Goal: Task Accomplishment & Management: Manage account settings

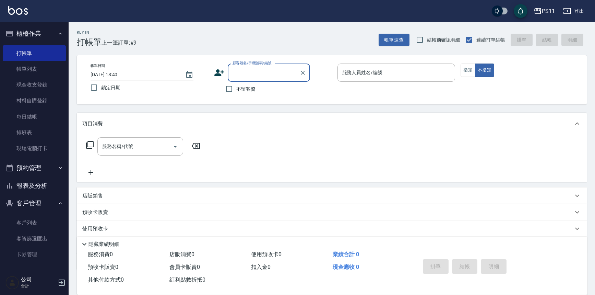
scroll to position [39, 0]
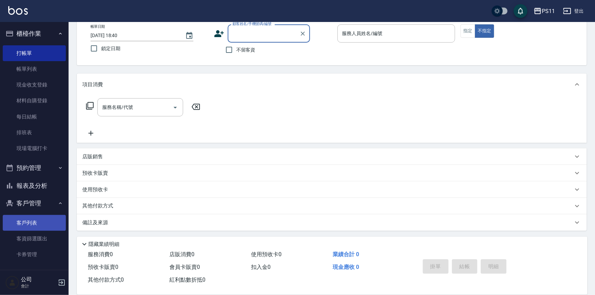
click at [27, 226] on link "客戶列表" at bounding box center [34, 223] width 63 height 16
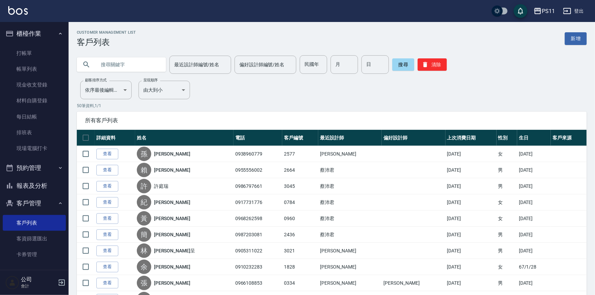
click at [124, 66] on input "text" at bounding box center [128, 64] width 65 height 19
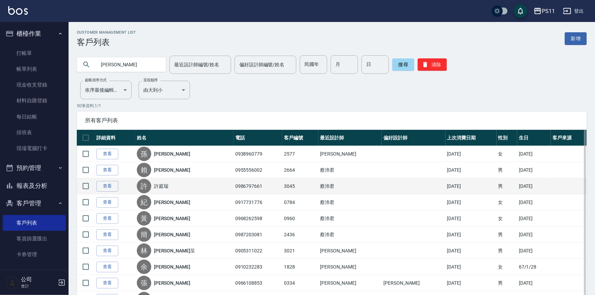
type input "[PERSON_NAME]"
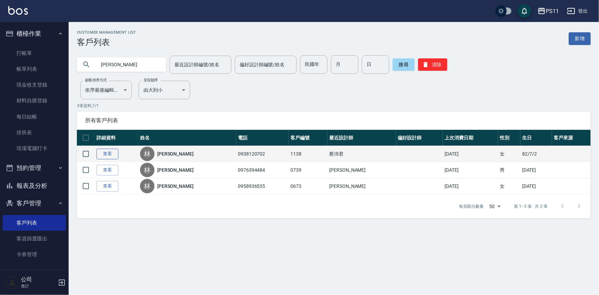
click at [106, 156] on link "查看" at bounding box center [107, 154] width 22 height 11
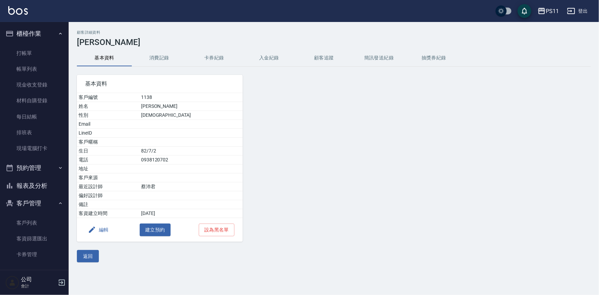
click at [151, 53] on button "消費記錄" at bounding box center [159, 58] width 55 height 16
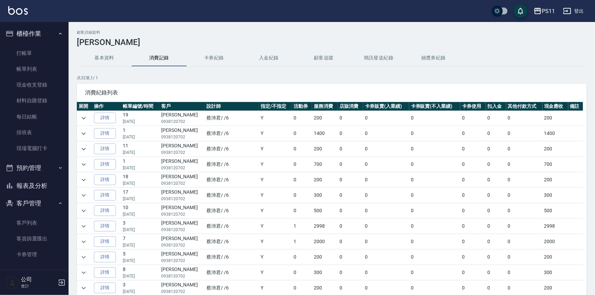
scroll to position [93, 0]
click at [110, 211] on link "詳情" at bounding box center [105, 210] width 22 height 11
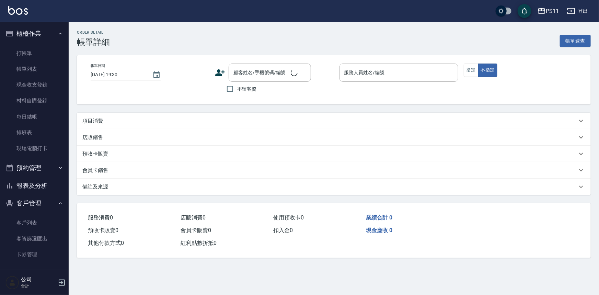
type input "2024/12/02 15:57"
type input "[PERSON_NAME]6"
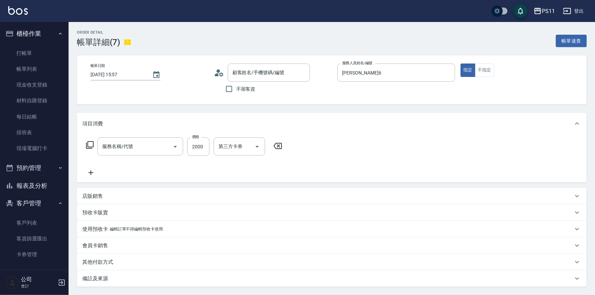
type input "[PERSON_NAME]/0938120702/1138"
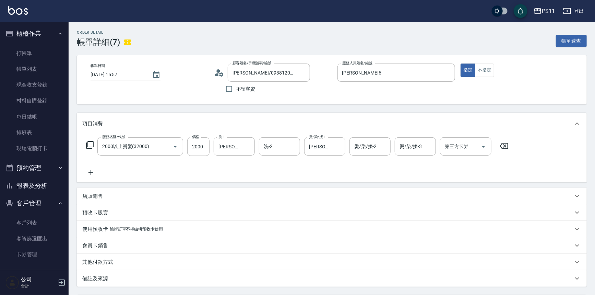
type input "2000以上燙髮(32000)"
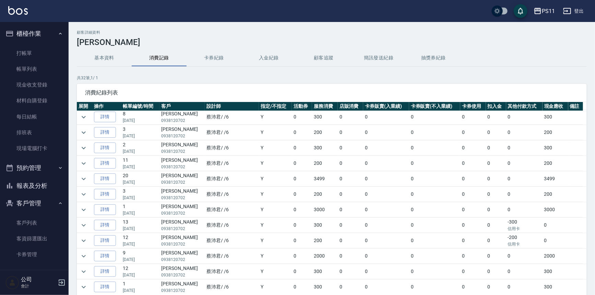
scroll to position [218, 0]
click at [112, 250] on link "詳情" at bounding box center [105, 255] width 22 height 11
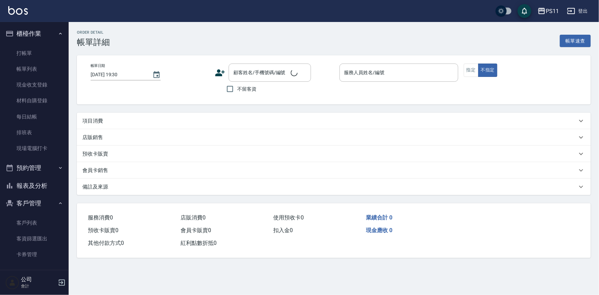
type input "2024/04/11 18:37"
type input "蔡沛君-6"
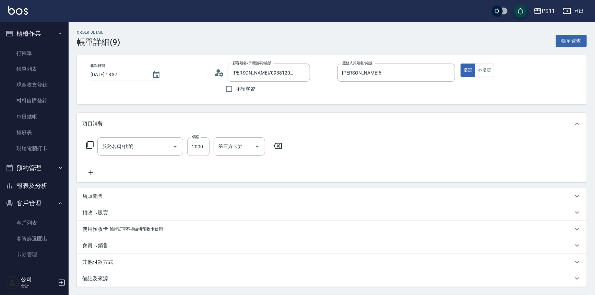
type input "林亞蒨/0938120702/1138"
type input "2000以上燙髮(32000)"
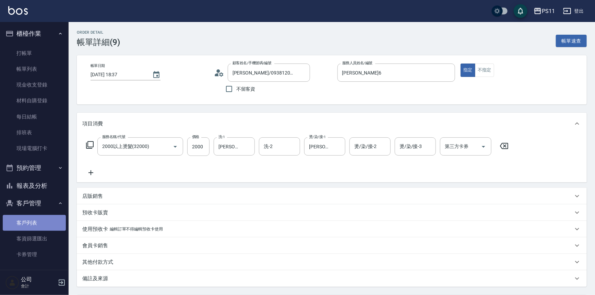
click at [42, 222] on link "客戶列表" at bounding box center [34, 223] width 63 height 16
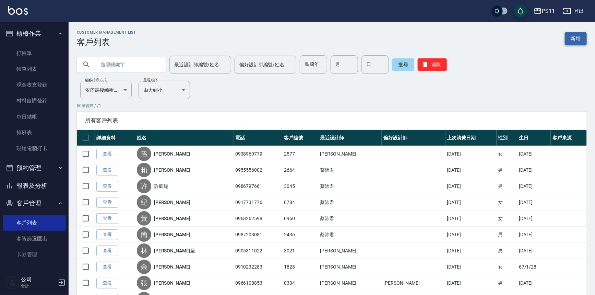
click at [580, 36] on link "新增" at bounding box center [576, 38] width 22 height 13
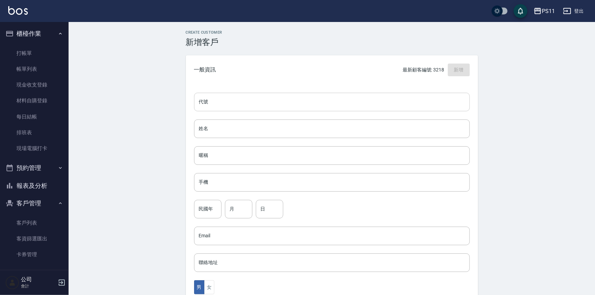
click at [257, 102] on input "代號" at bounding box center [332, 102] width 276 height 19
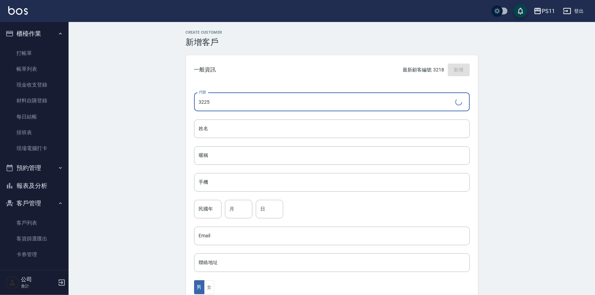
type input "3225"
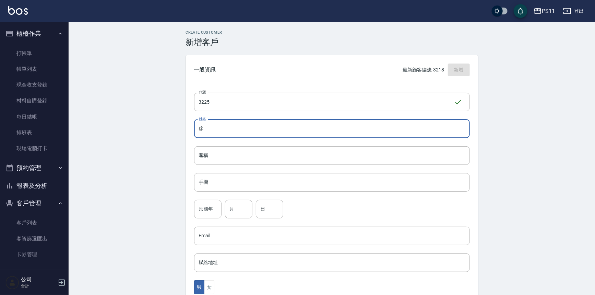
type input "墋"
type input "沈智文"
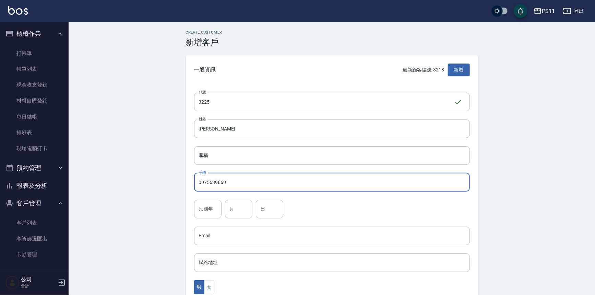
type input "0975639669"
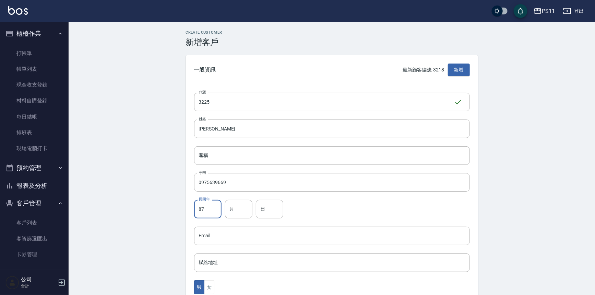
type input "87"
type input "3"
type input "20"
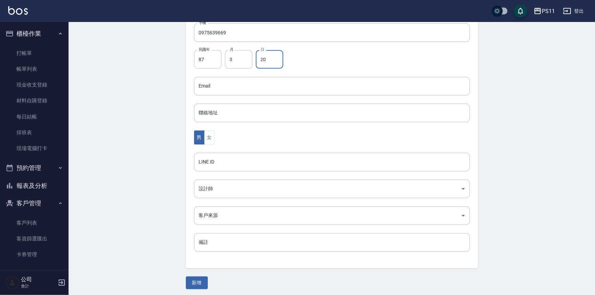
scroll to position [151, 0]
drag, startPoint x: 195, startPoint y: 282, endPoint x: 196, endPoint y: 275, distance: 6.9
click at [195, 280] on button "新增" at bounding box center [197, 280] width 22 height 13
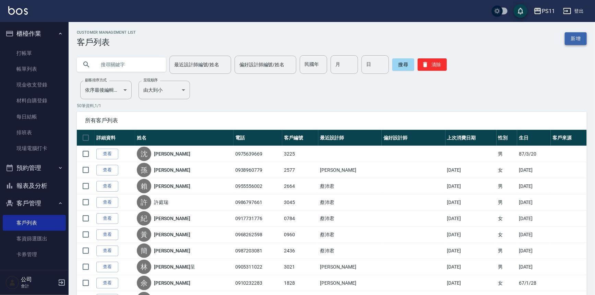
click at [577, 35] on link "新增" at bounding box center [576, 38] width 22 height 13
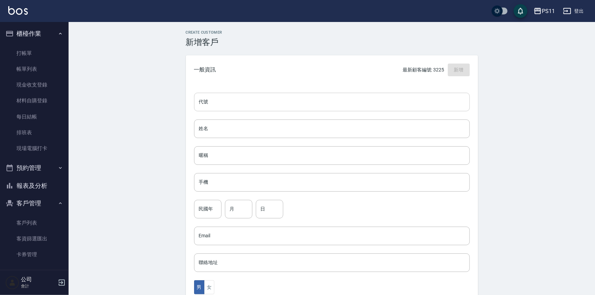
click at [284, 100] on input "代號" at bounding box center [332, 102] width 276 height 19
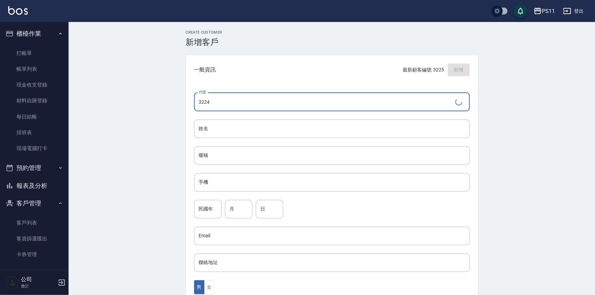
type input "3224"
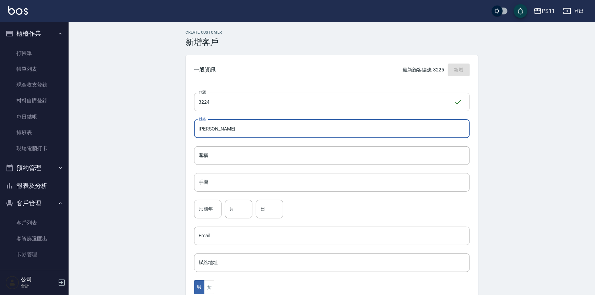
type input "谷秀珠"
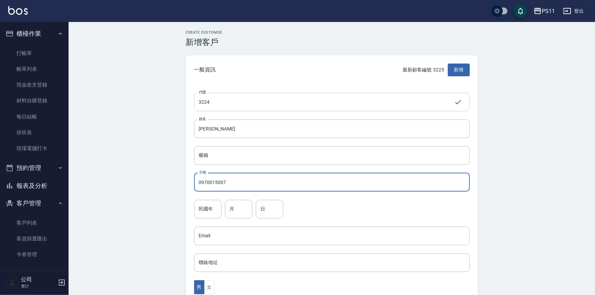
type input "0970015007"
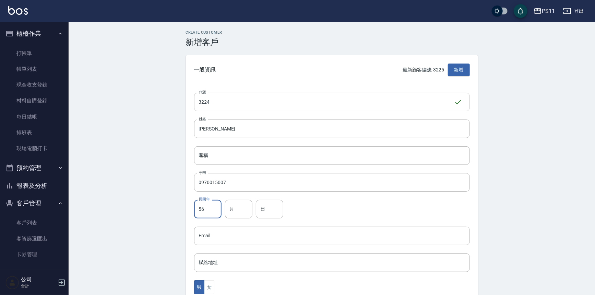
type input "56"
type input "9"
type input "12"
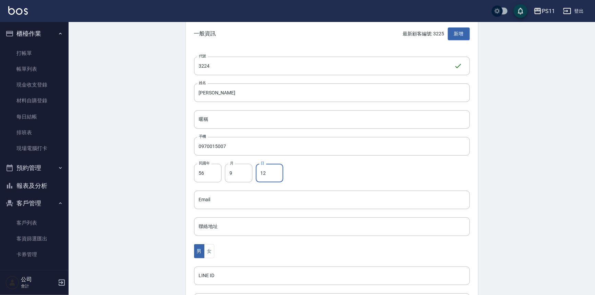
scroll to position [125, 0]
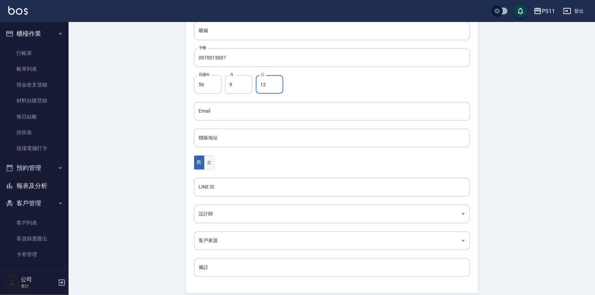
click at [213, 163] on button "女" at bounding box center [209, 162] width 10 height 14
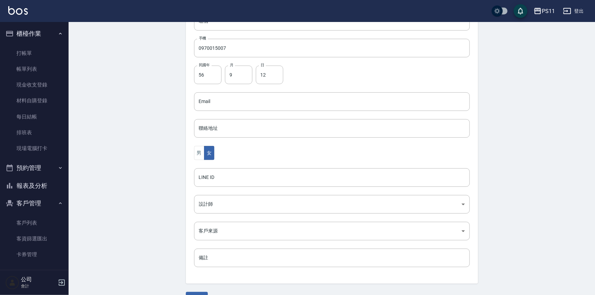
scroll to position [151, 0]
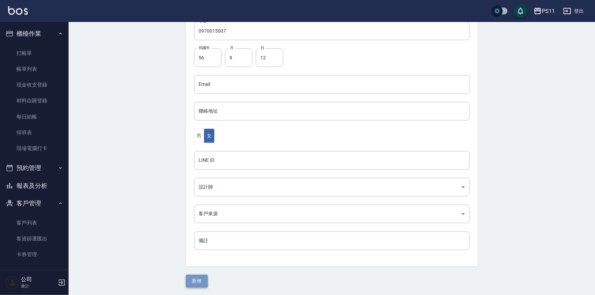
click at [198, 275] on button "新增" at bounding box center [197, 280] width 22 height 13
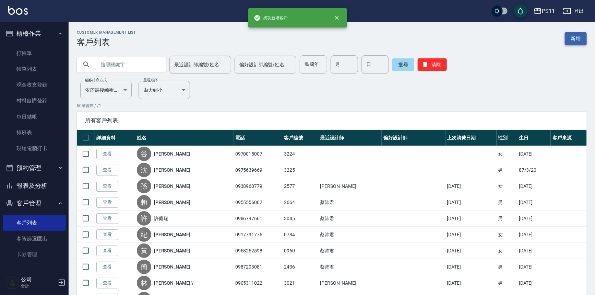
click at [582, 35] on link "新增" at bounding box center [576, 38] width 22 height 13
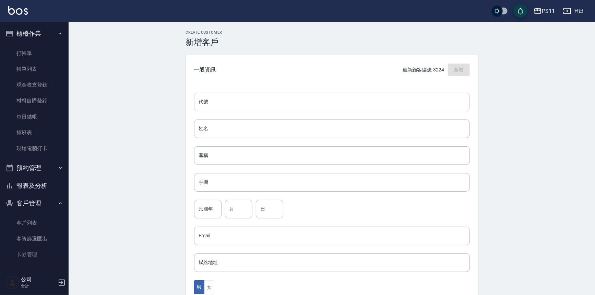
drag, startPoint x: 279, startPoint y: 98, endPoint x: 305, endPoint y: 96, distance: 26.1
click at [279, 98] on input "代號" at bounding box center [332, 102] width 276 height 19
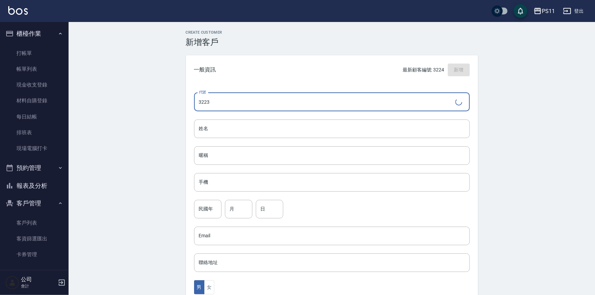
type input "3223"
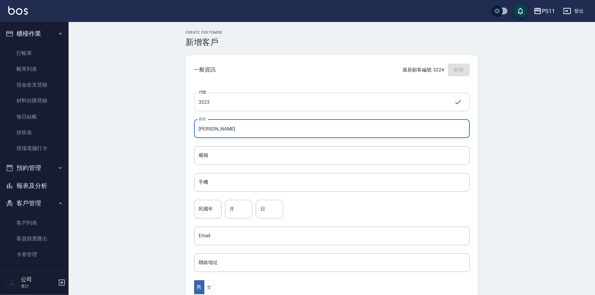
type input "鍾承佑"
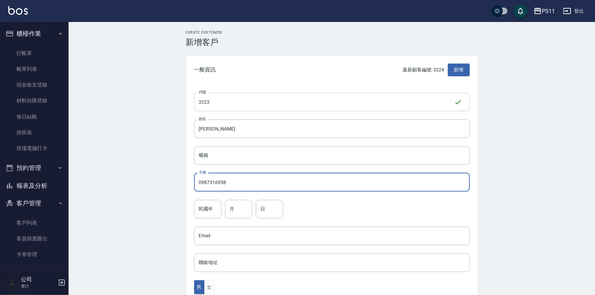
type input "0987316958"
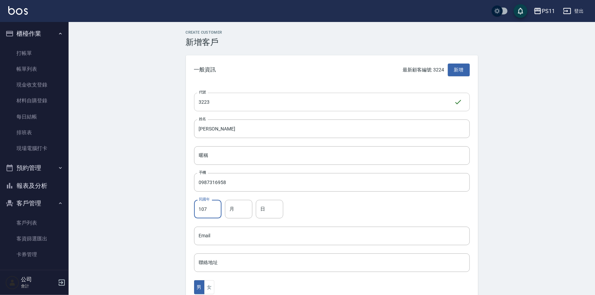
type input "107"
type input "7"
type input "9"
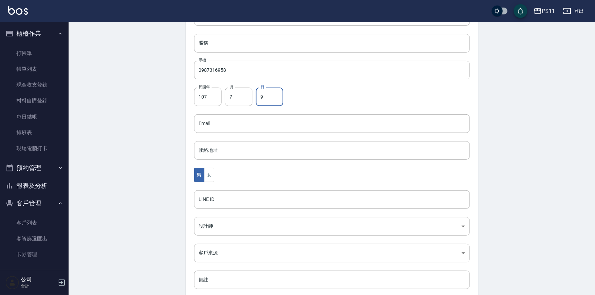
scroll to position [151, 0]
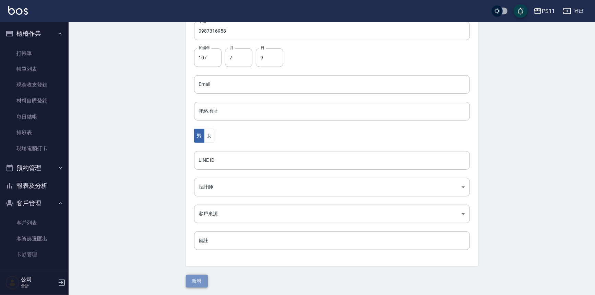
click at [200, 274] on button "新增" at bounding box center [197, 280] width 22 height 13
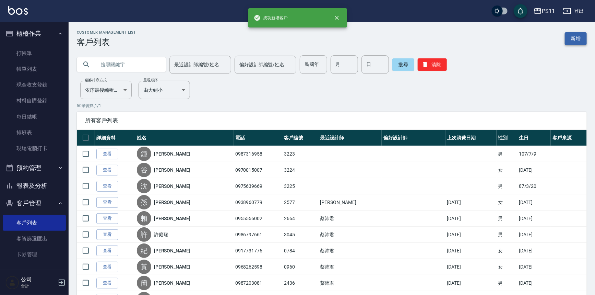
click at [577, 37] on link "新增" at bounding box center [576, 38] width 22 height 13
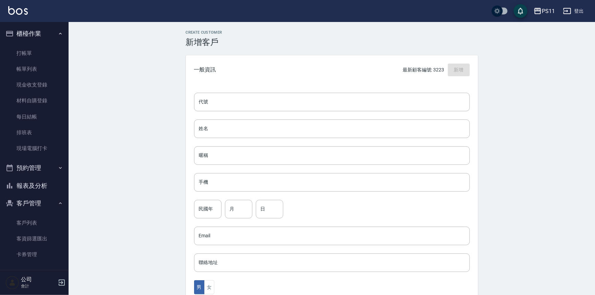
drag, startPoint x: 358, startPoint y: 95, endPoint x: 364, endPoint y: 91, distance: 7.6
click at [358, 95] on input "代號" at bounding box center [332, 102] width 276 height 19
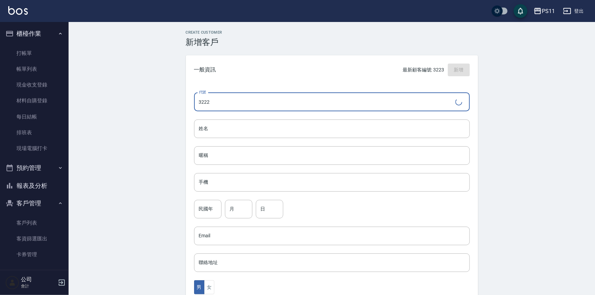
type input "3222"
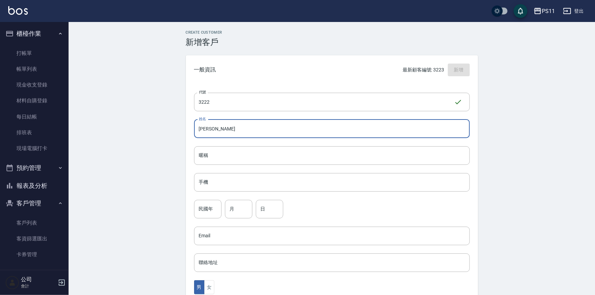
type input "黃俊瑞"
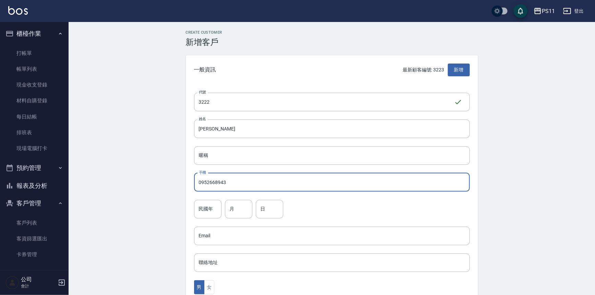
type input "0952668943"
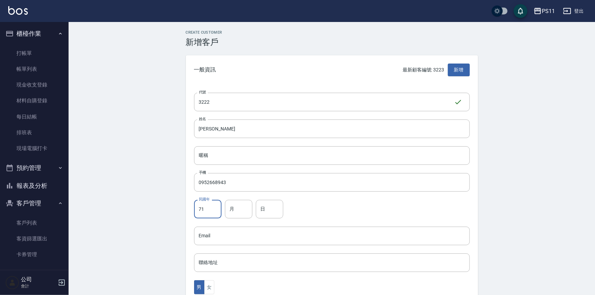
type input "71"
type input "10"
type input "15"
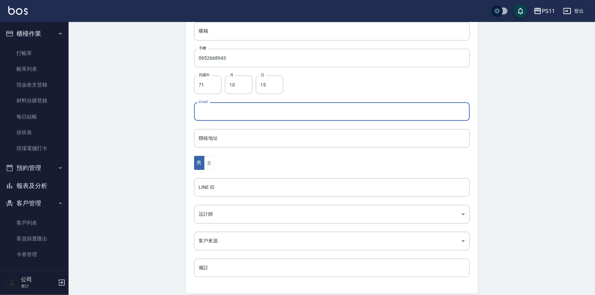
scroll to position [125, 0]
click at [207, 162] on button "女" at bounding box center [209, 162] width 10 height 14
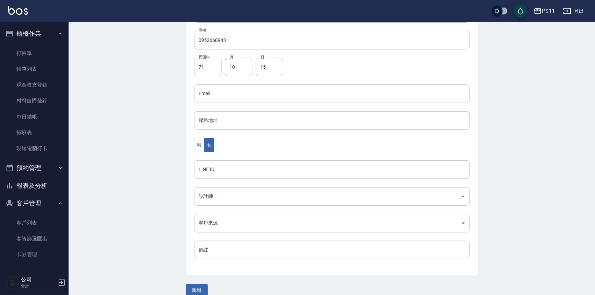
scroll to position [151, 0]
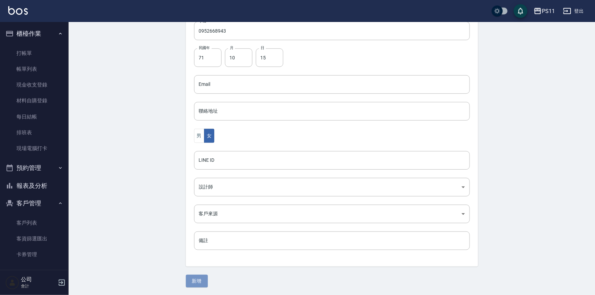
click at [202, 277] on button "新增" at bounding box center [197, 280] width 22 height 13
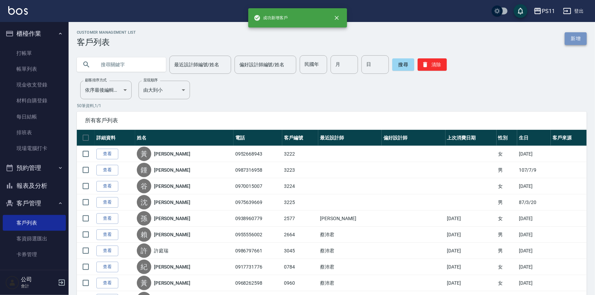
click at [579, 39] on link "新增" at bounding box center [576, 38] width 22 height 13
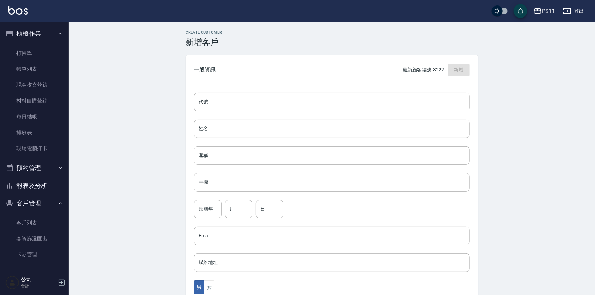
drag, startPoint x: 274, startPoint y: 102, endPoint x: 290, endPoint y: 87, distance: 21.4
click at [274, 102] on input "代號" at bounding box center [332, 102] width 276 height 19
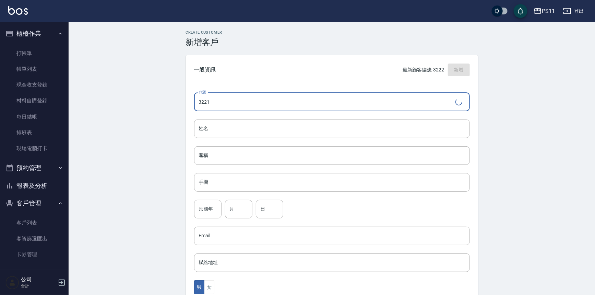
type input "3221"
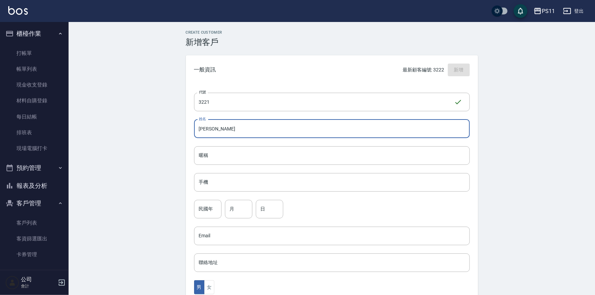
type input "謝承恩"
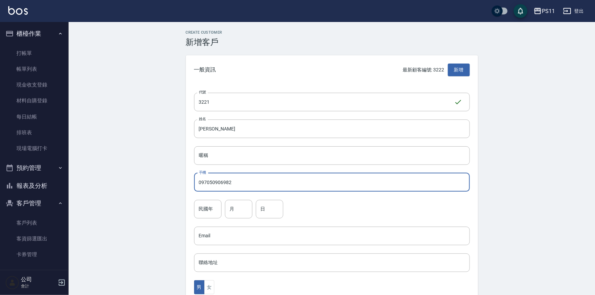
type input "097050906982"
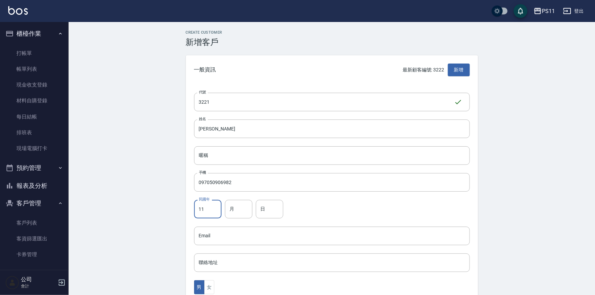
type input "1"
type input "82"
type input "11"
type input "19"
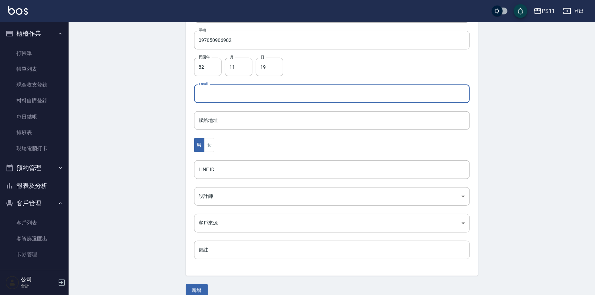
scroll to position [151, 0]
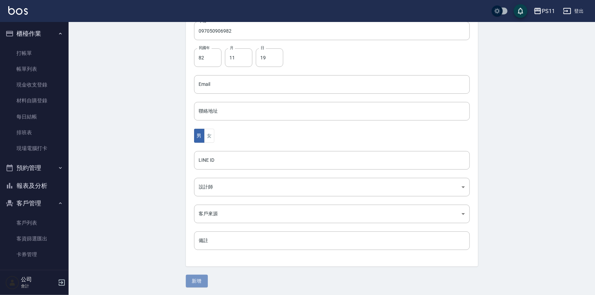
click at [198, 279] on button "新增" at bounding box center [197, 280] width 22 height 13
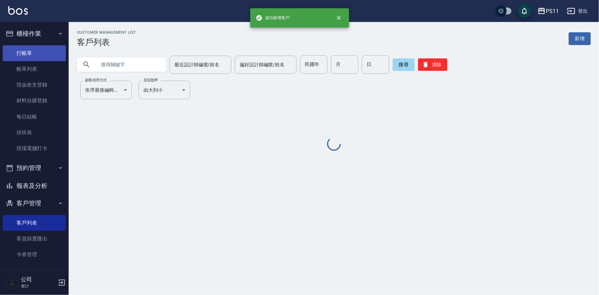
click at [41, 55] on link "打帳單" at bounding box center [34, 53] width 63 height 16
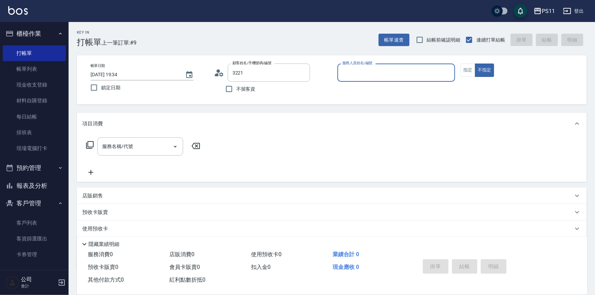
type input "謝承恩/097050906982/3221"
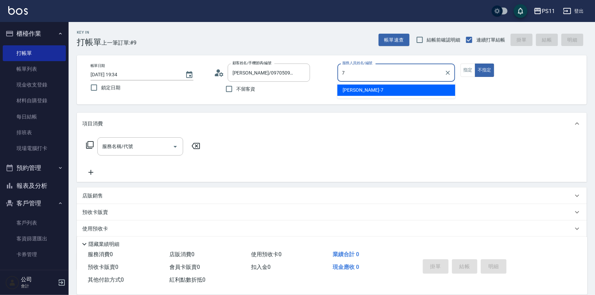
type input "陳昱如-7"
type button "false"
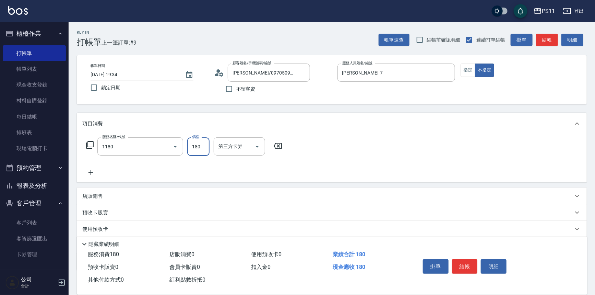
type input "洗髮(洗+剪不指定活動)(1180)"
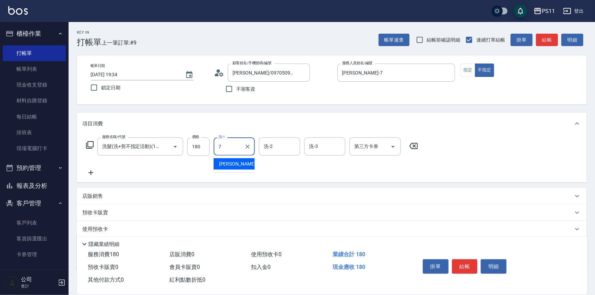
type input "陳昱如-7"
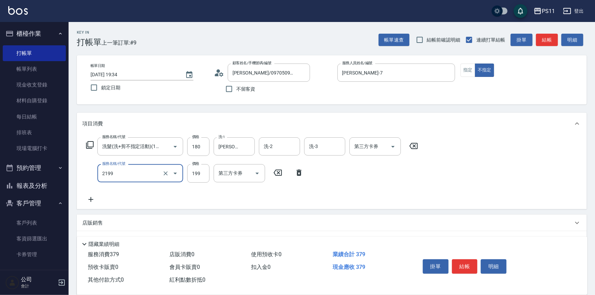
type input "不指定剪髮活動(2199)"
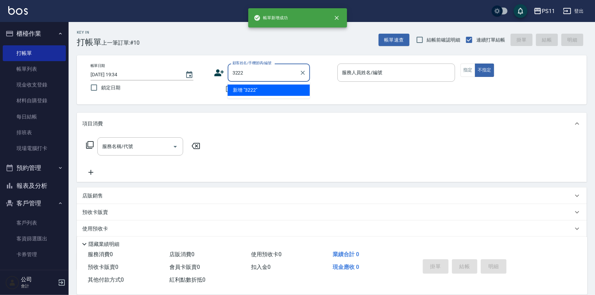
type input "3222"
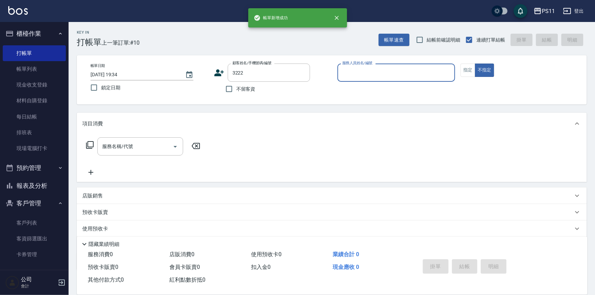
type input "7"
type input "黃俊瑞/0952668943/3222"
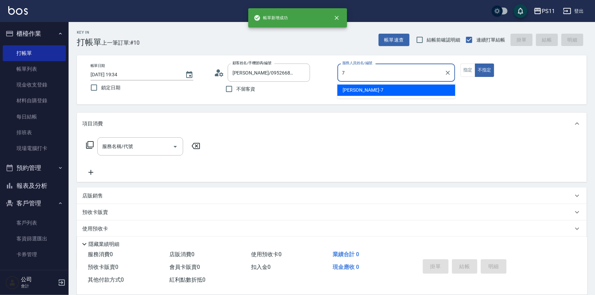
type input "陳昱如-7"
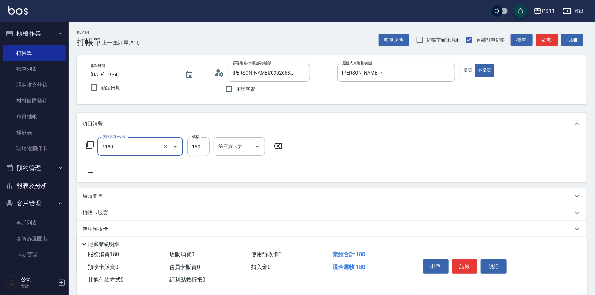
type input "洗髮(洗+剪不指定活動)(1180)"
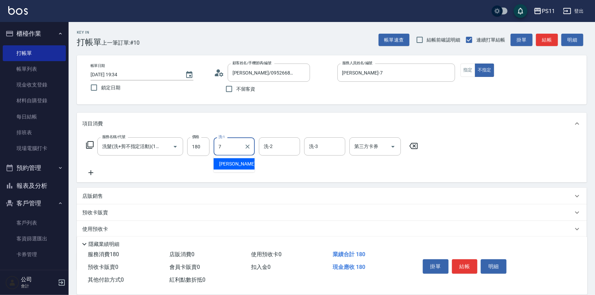
type input "陳昱如-7"
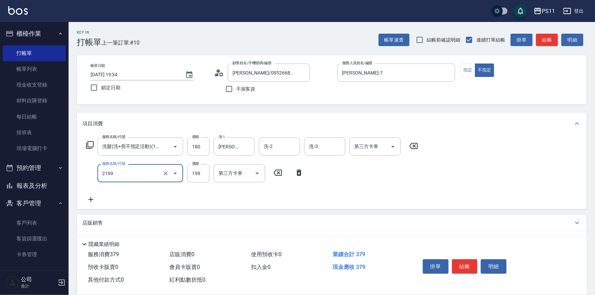
type input "不指定剪髮活動(2199)"
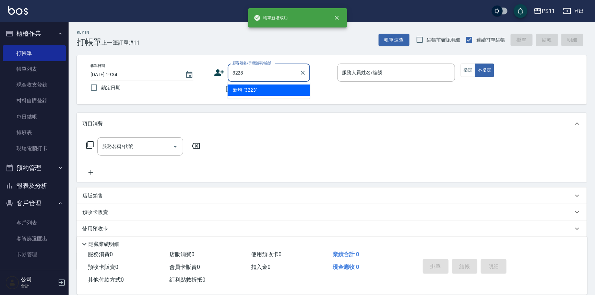
type input "3223"
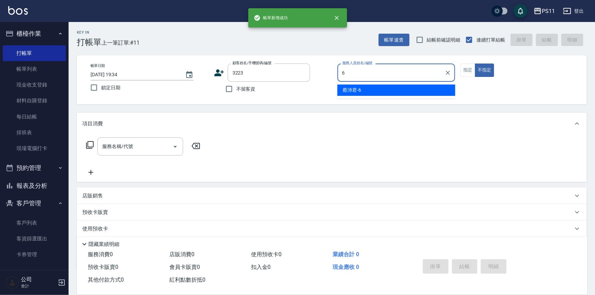
type input "蔡沛君-6"
type input "鍾承佑/0987316958/3223"
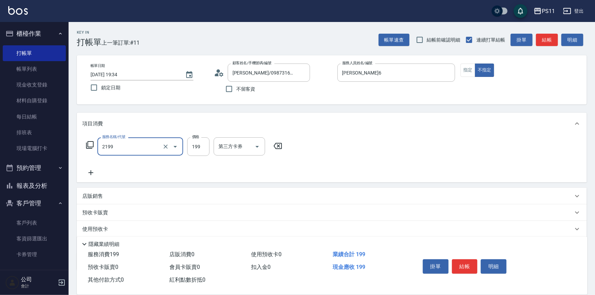
type input "不指定剪髮活動(2199)"
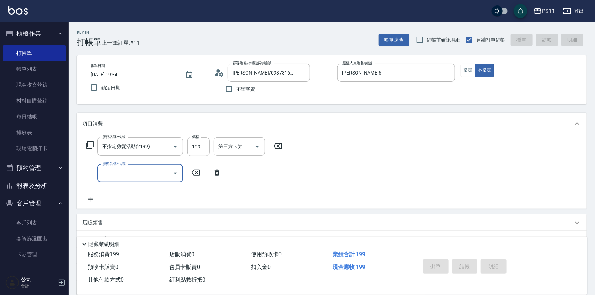
type input "2025/08/13 19:35"
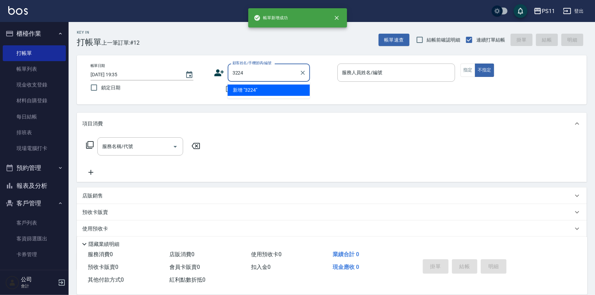
type input "3224"
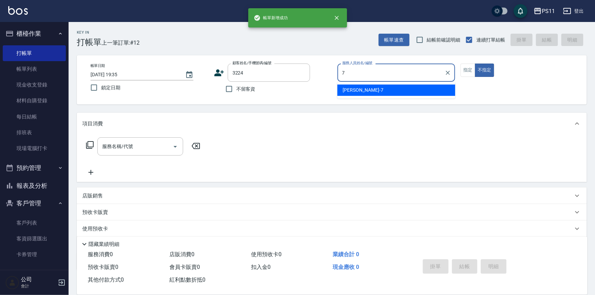
type input "陳昱如-7"
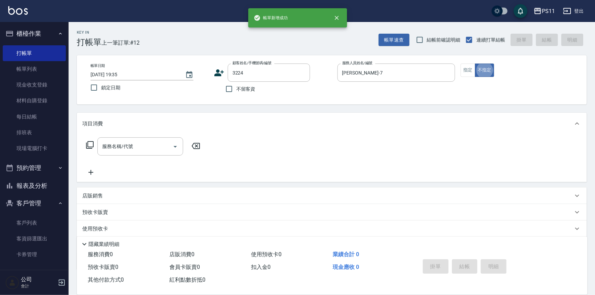
type input "谷秀珠/0970015007/3224"
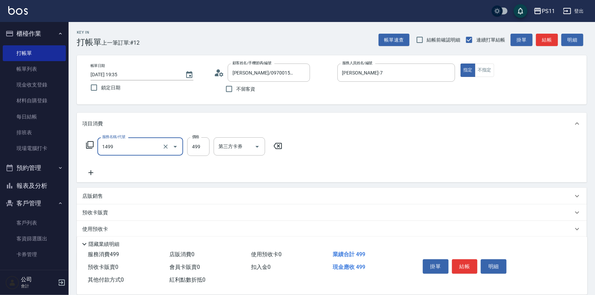
type input "活氧毛囊淨化髮浴(1499)"
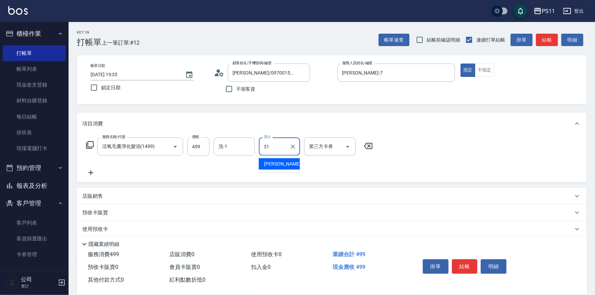
type input "彭亦晴-31"
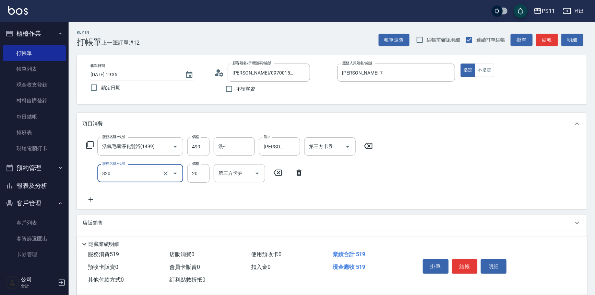
type input "潤絲(820)"
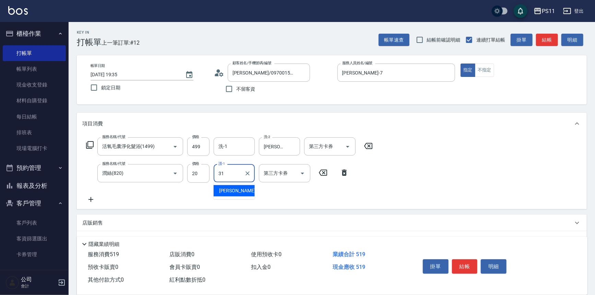
type input "彭亦晴-31"
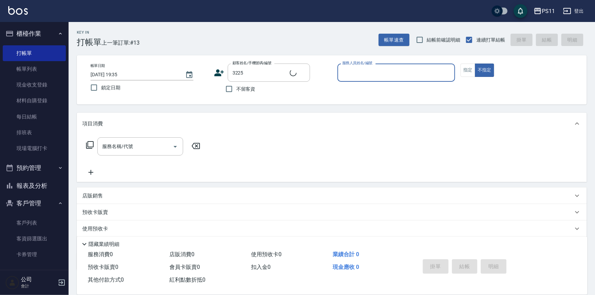
type input "沈智文/0975639669/3225"
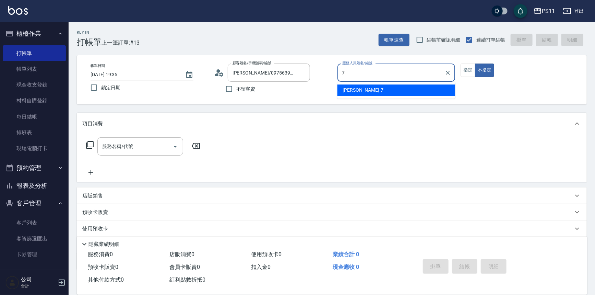
type input "陳昱如-7"
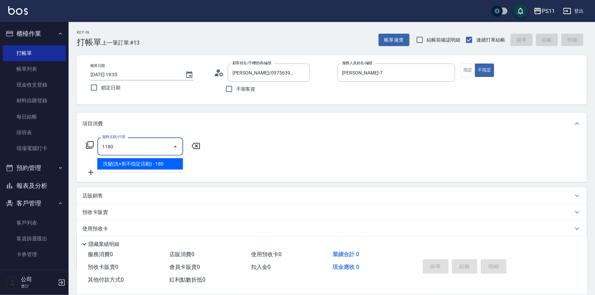
type input "洗髮(洗+剪不指定活動)(1180)"
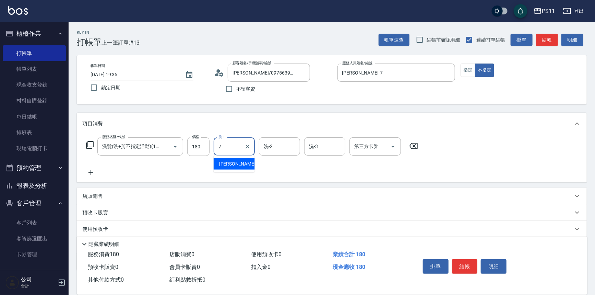
type input "陳昱如-7"
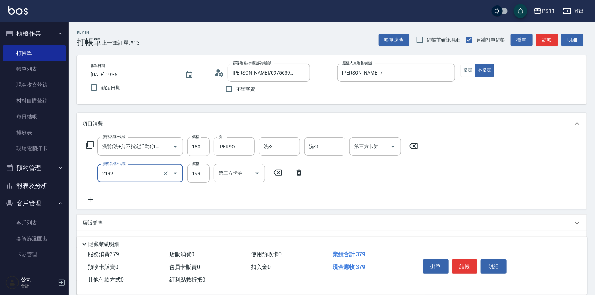
type input "不指定剪髮活動(2199)"
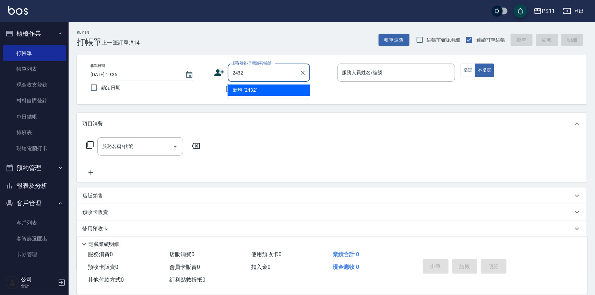
type input "2432"
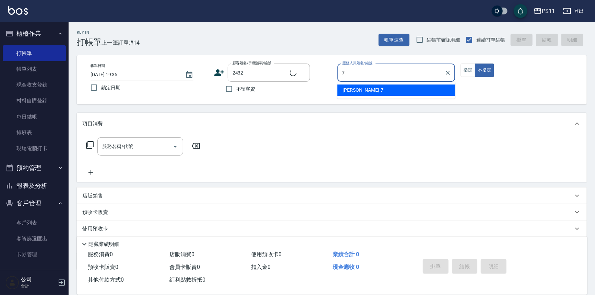
type input "陳昱如-7"
type input "陳宥宏/0908958920/2432"
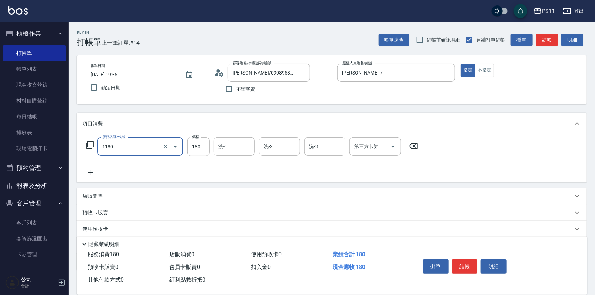
type input "洗髮(洗+剪不指定活動)(1180)"
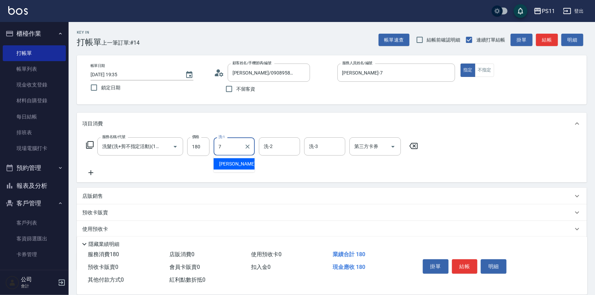
type input "陳昱如-7"
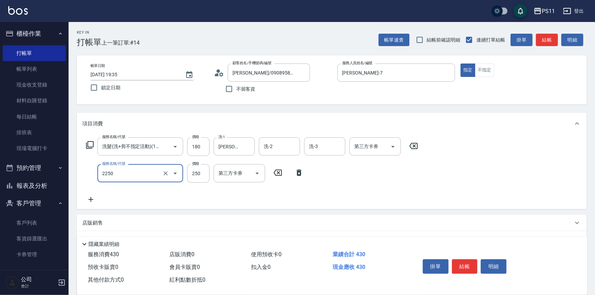
type input "指定剪髮優惠(2250)"
type input "199"
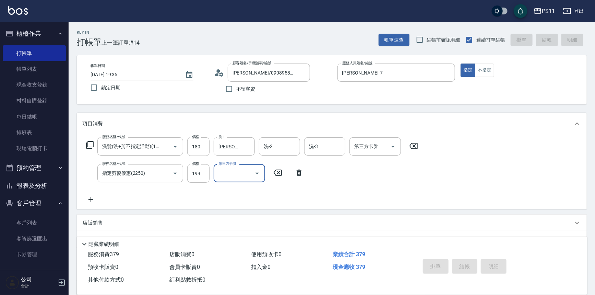
type input "2025/08/13 20:06"
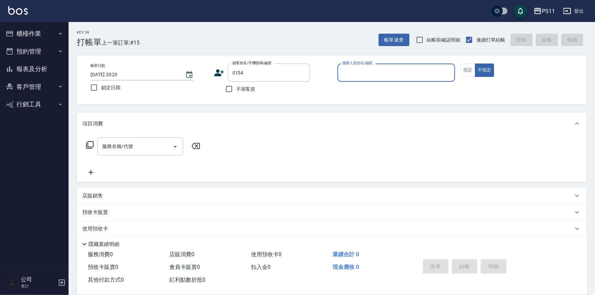
type input "[PERSON_NAME]/0939106797/0154"
click at [302, 69] on icon "Clear" at bounding box center [303, 72] width 7 height 7
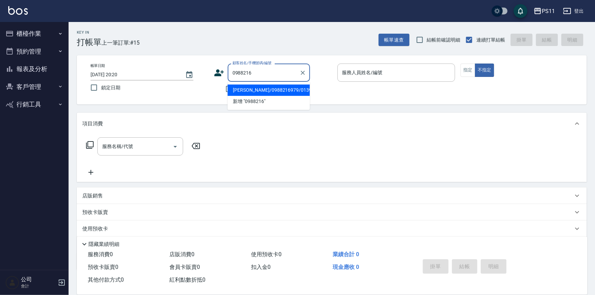
click at [273, 89] on li "王鵬瑋/0988216979/0139" at bounding box center [269, 89] width 82 height 11
type input "王鵬瑋/0988216979/0139"
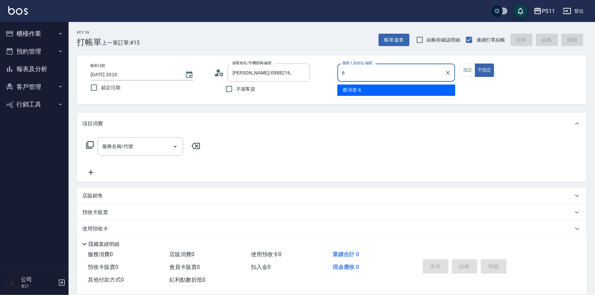
type input "蔡沛君-6"
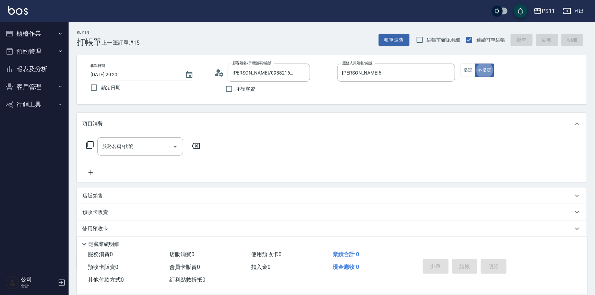
type button "false"
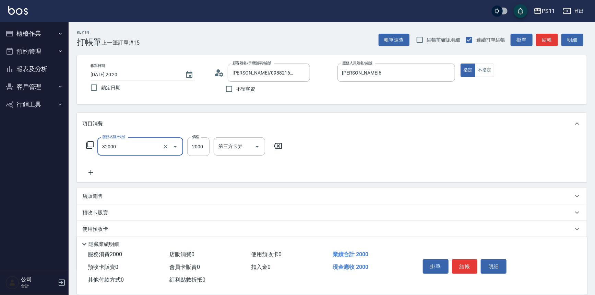
type input "2000以上燙髮(32000)"
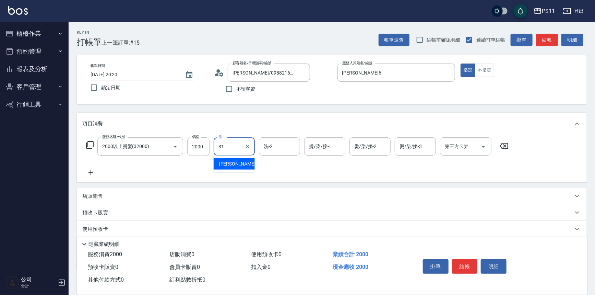
type input "彭亦晴-31"
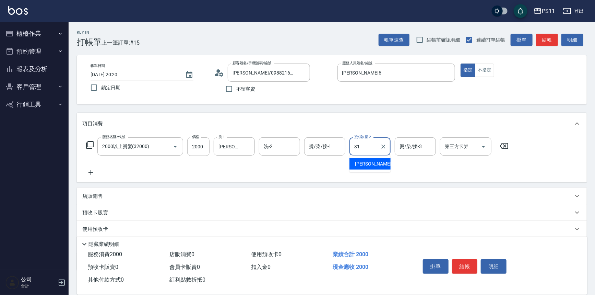
type input "彭亦晴-31"
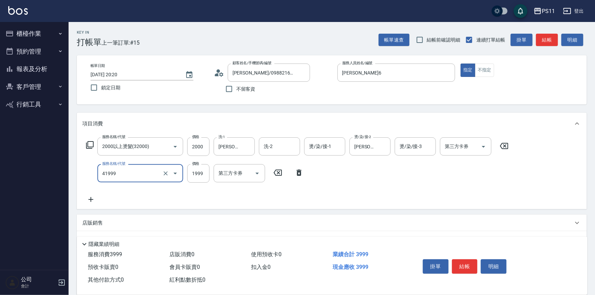
type input "1999以下染髮(41999)"
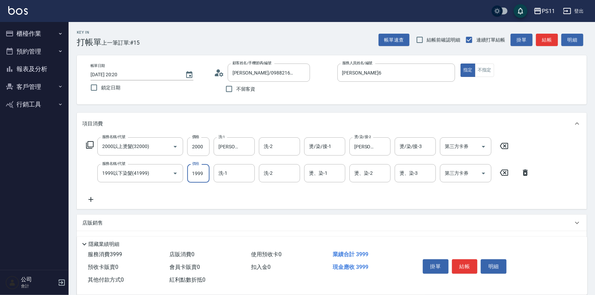
click at [202, 170] on input "1999" at bounding box center [198, 173] width 22 height 19
type input "1000"
type input "彭亦晴-31"
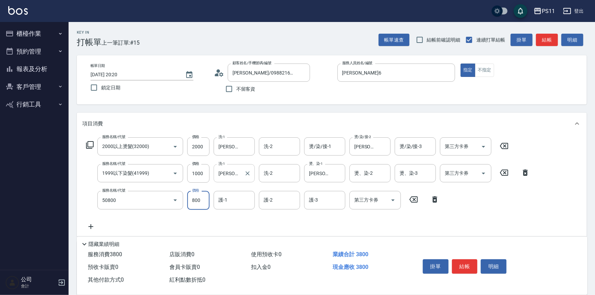
type input "原價401~800護髮(50800)"
type input "彭亦晴-31"
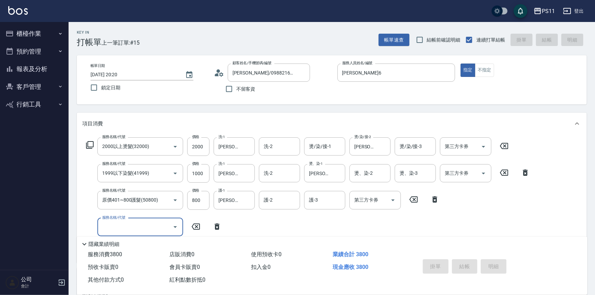
type input "2025/08/13 20:22"
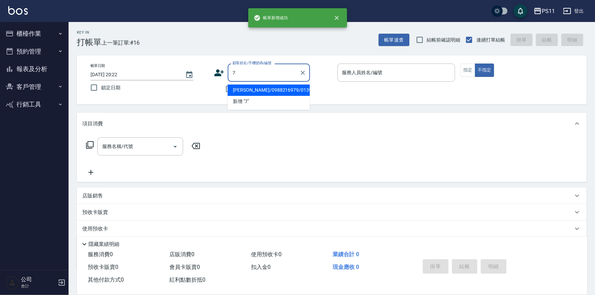
type input "王鵬瑋/0988216979/0139"
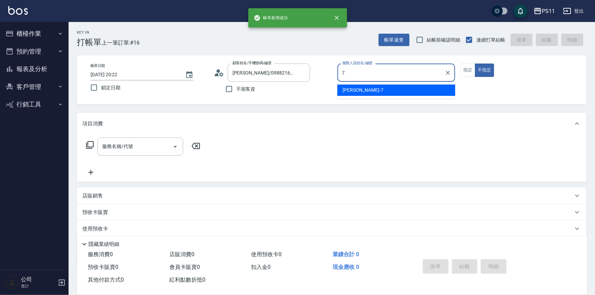
type input "陳昱如-7"
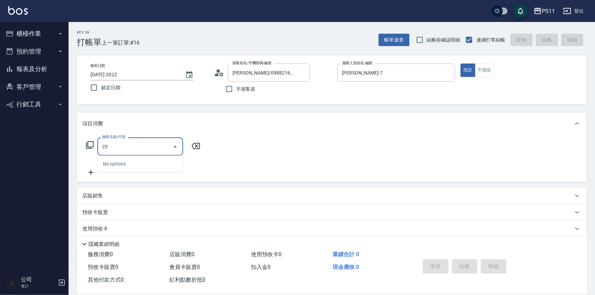
type input "2"
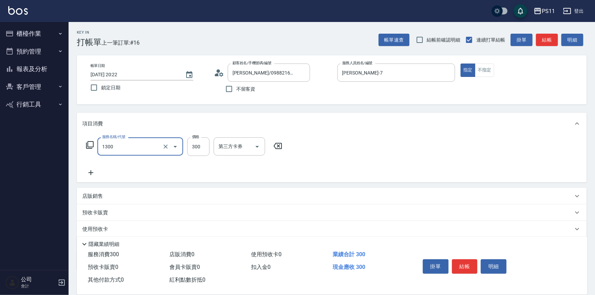
type input "洗髮300(1300)"
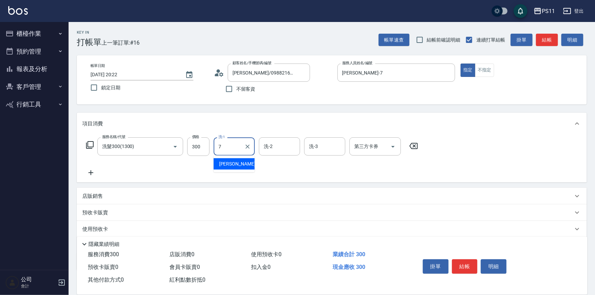
type input "陳昱如-7"
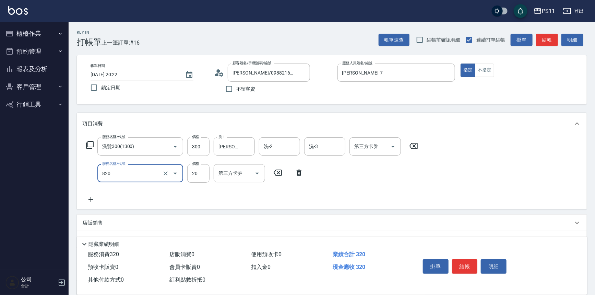
type input "潤絲(820)"
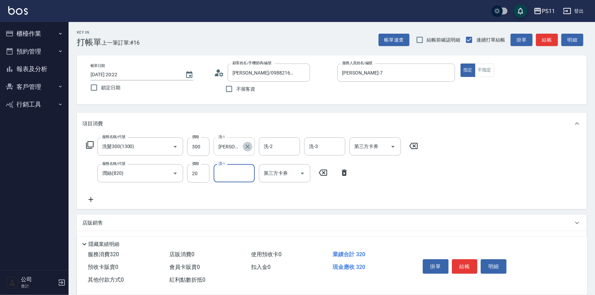
click at [250, 144] on icon "Clear" at bounding box center [247, 146] width 7 height 7
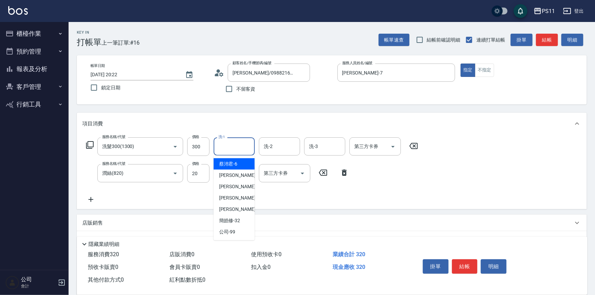
click at [241, 146] on input "洗-1" at bounding box center [234, 146] width 35 height 12
click at [238, 212] on span "彭亦晴 -31" at bounding box center [240, 209] width 43 height 7
type input "彭亦晴-31"
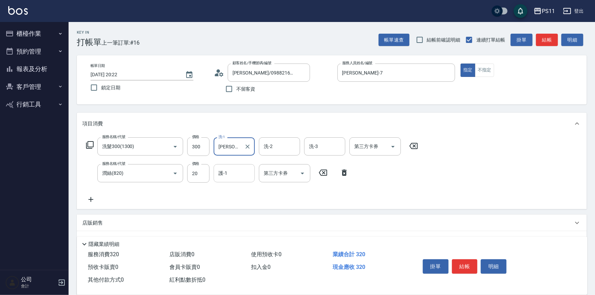
click at [235, 171] on input "護-1" at bounding box center [234, 173] width 35 height 12
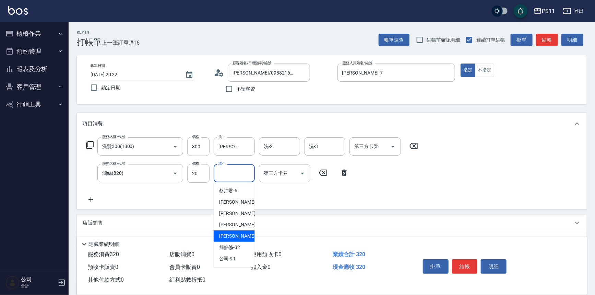
click at [240, 235] on div "彭亦晴 -31" at bounding box center [234, 235] width 41 height 11
type input "彭亦晴-31"
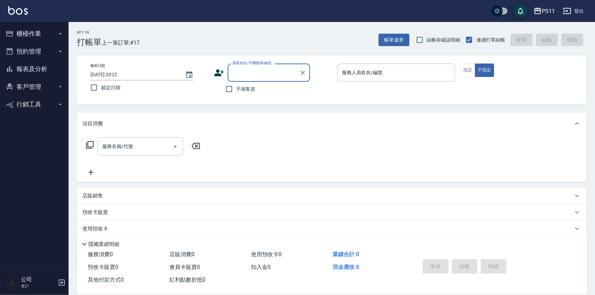
click at [41, 71] on button "報表及分析" at bounding box center [34, 69] width 63 height 18
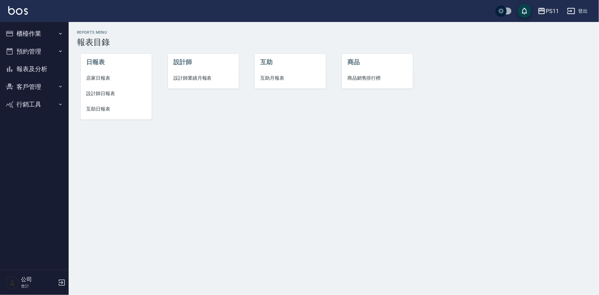
click at [109, 105] on span "互助日報表" at bounding box center [116, 108] width 60 height 7
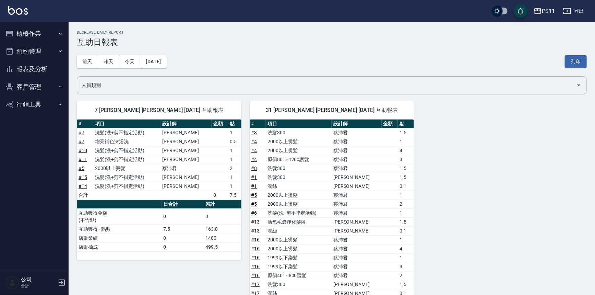
click at [40, 33] on button "櫃檯作業" at bounding box center [34, 34] width 63 height 18
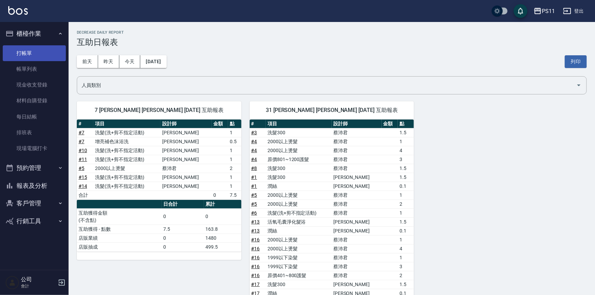
click at [43, 49] on link "打帳單" at bounding box center [34, 53] width 63 height 16
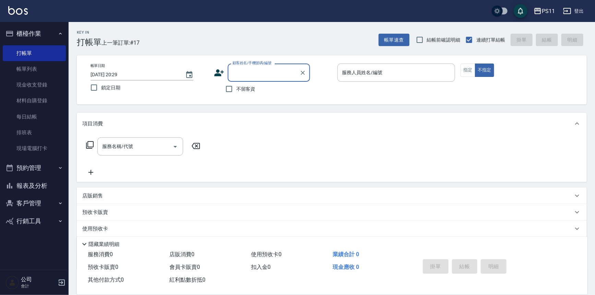
click at [24, 201] on button "客戶管理" at bounding box center [34, 203] width 63 height 18
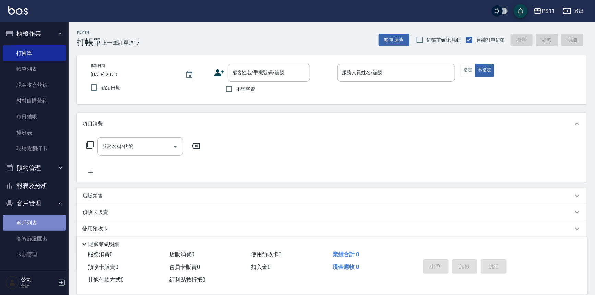
click at [44, 225] on link "客戶列表" at bounding box center [34, 223] width 63 height 16
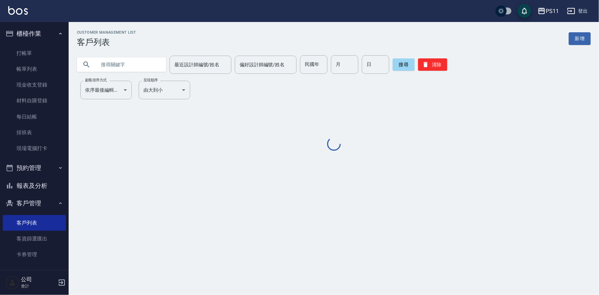
click at [136, 63] on input "text" at bounding box center [128, 64] width 65 height 19
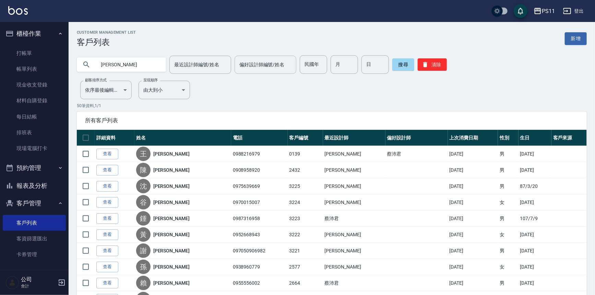
type input "張惠"
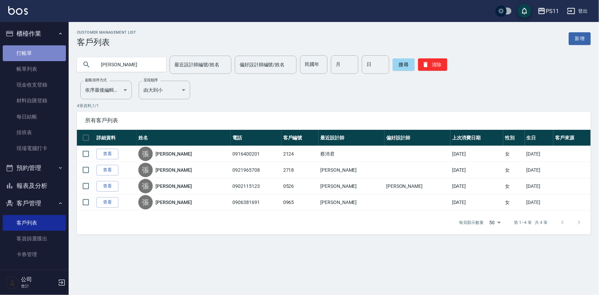
click at [37, 51] on link "打帳單" at bounding box center [34, 53] width 63 height 16
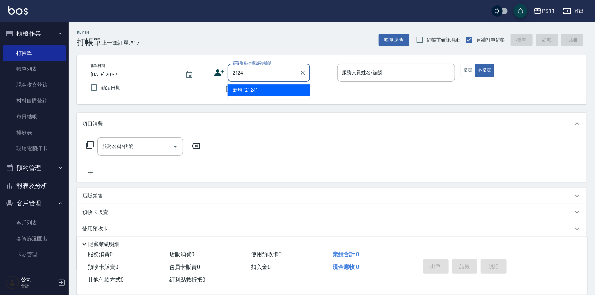
type input "2124"
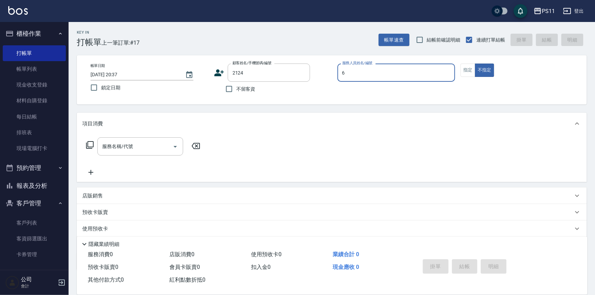
type input "蔡沛君-6"
type button "false"
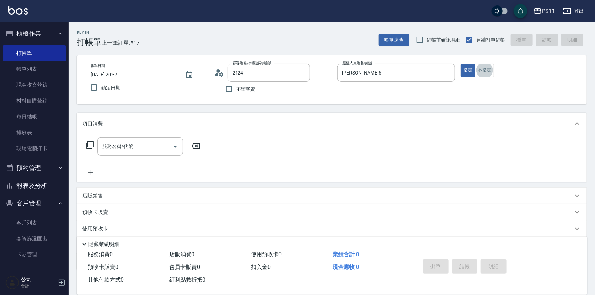
type input "張惠敏/0916400201/2124"
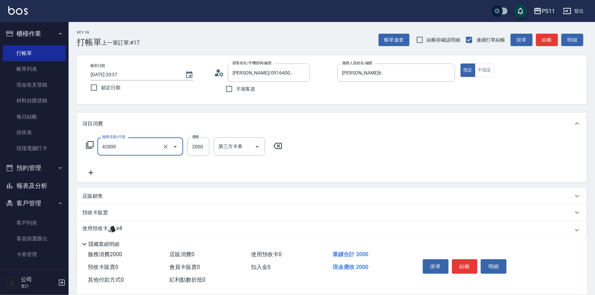
type input "2000以上染髮(42000)"
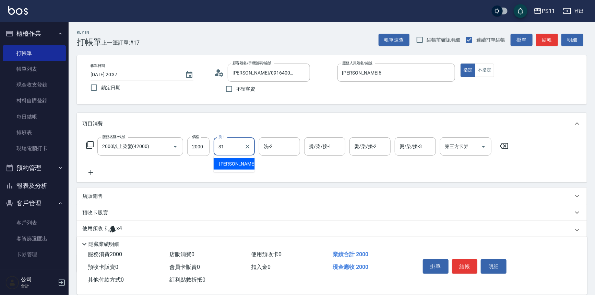
type input "彭亦晴-31"
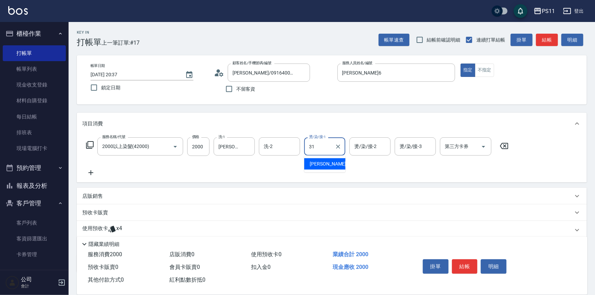
type input "彭亦晴-31"
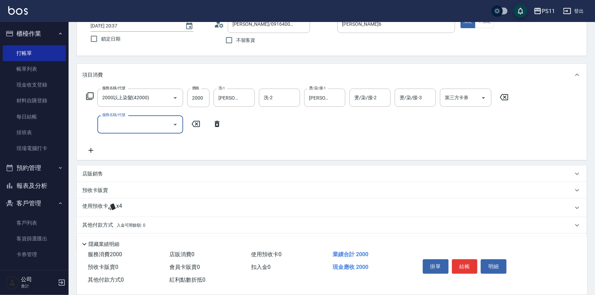
scroll to position [68, 0]
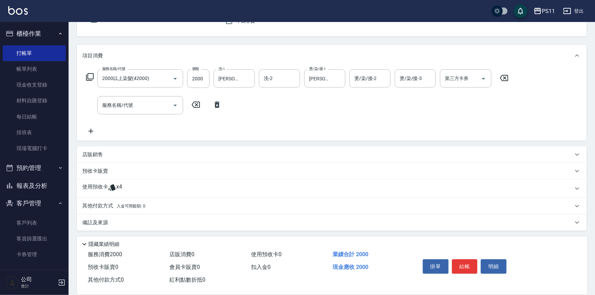
click at [95, 190] on p "使用預收卡" at bounding box center [95, 188] width 26 height 10
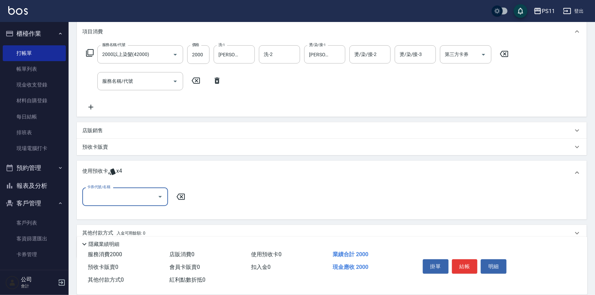
scroll to position [117, 0]
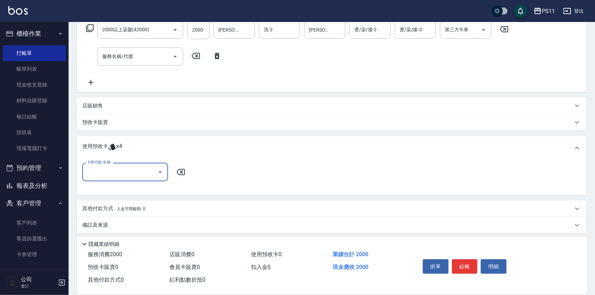
click at [115, 173] on input "卡券代號/名稱" at bounding box center [119, 172] width 69 height 12
click at [141, 189] on div "結構式包套3次4500 剩餘1張" at bounding box center [125, 188] width 86 height 11
type input "結構式包套3次4500"
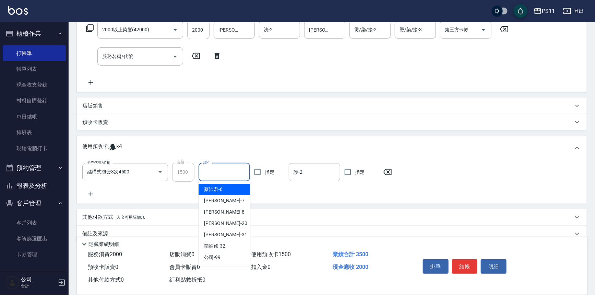
click at [206, 175] on input "護-1" at bounding box center [224, 172] width 45 height 12
click at [234, 237] on div "彭亦晴 -31" at bounding box center [224, 234] width 51 height 11
type input "彭亦晴-31"
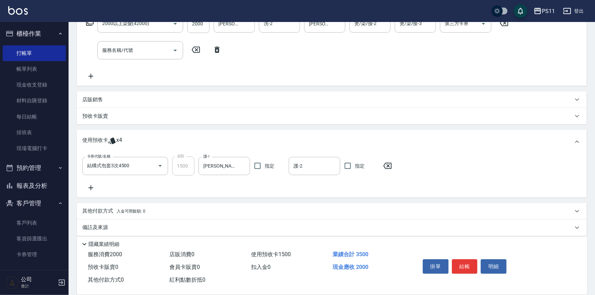
scroll to position [128, 0]
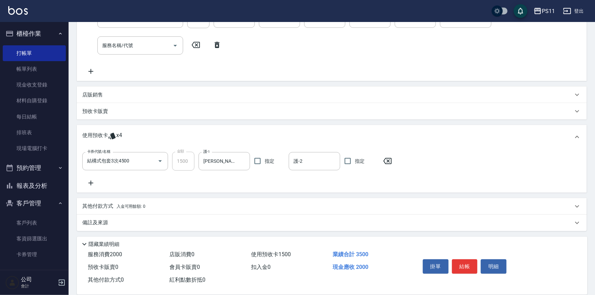
click at [105, 205] on p "其他付款方式 入金可用餘額: 0" at bounding box center [113, 206] width 63 height 8
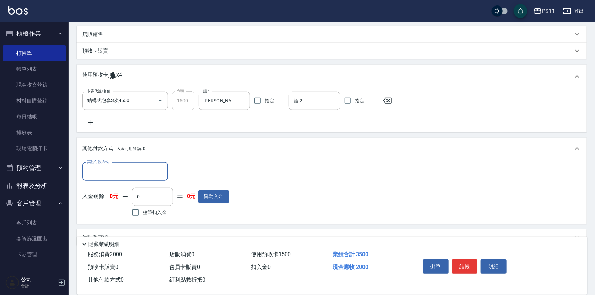
scroll to position [190, 0]
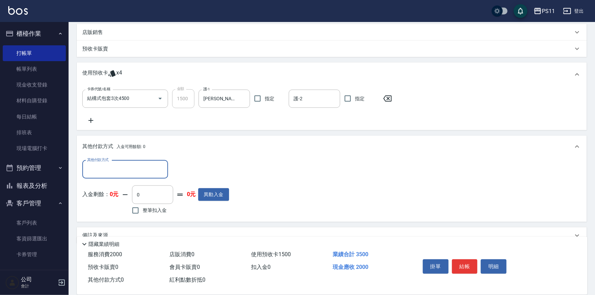
click at [137, 168] on input "其他付款方式" at bounding box center [125, 169] width 80 height 12
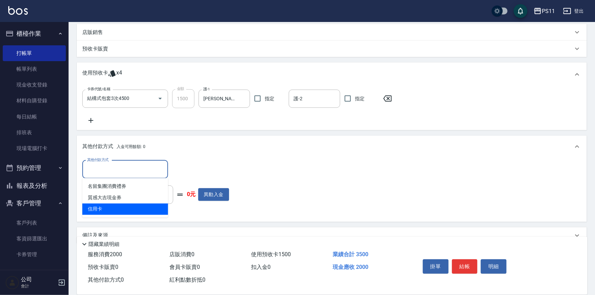
drag, startPoint x: 142, startPoint y: 208, endPoint x: 181, endPoint y: 184, distance: 45.5
click at [143, 208] on span "信用卡" at bounding box center [125, 208] width 86 height 11
type input "信用卡"
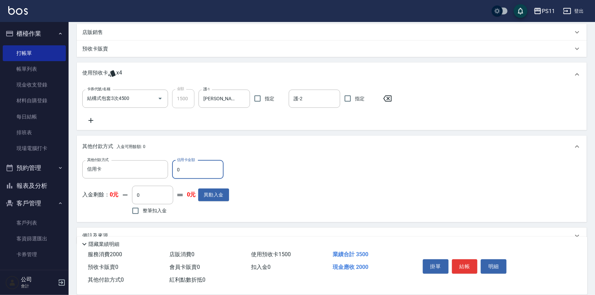
drag, startPoint x: 187, startPoint y: 172, endPoint x: 175, endPoint y: 171, distance: 11.7
click at [175, 171] on input "0" at bounding box center [197, 169] width 51 height 19
type input "2000"
type input "2025/08/13 20:38"
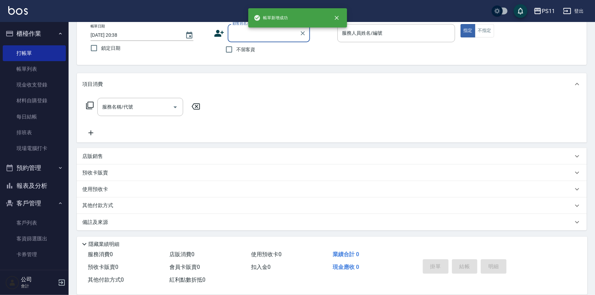
scroll to position [0, 0]
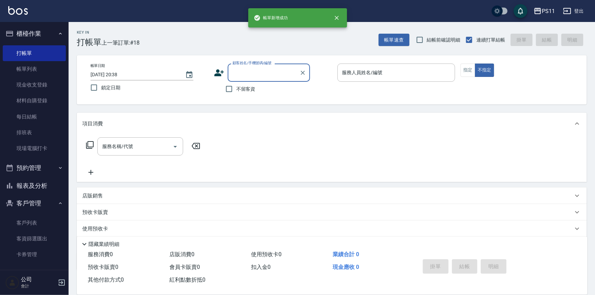
click at [32, 191] on button "報表及分析" at bounding box center [34, 186] width 63 height 18
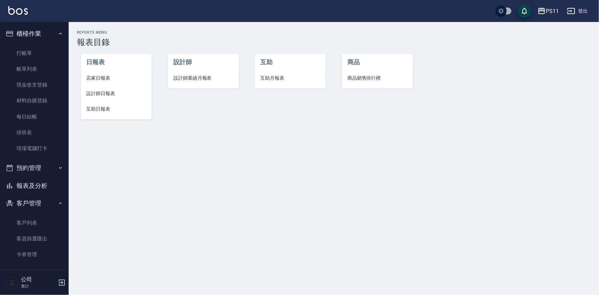
click at [100, 77] on span "店家日報表" at bounding box center [116, 77] width 60 height 7
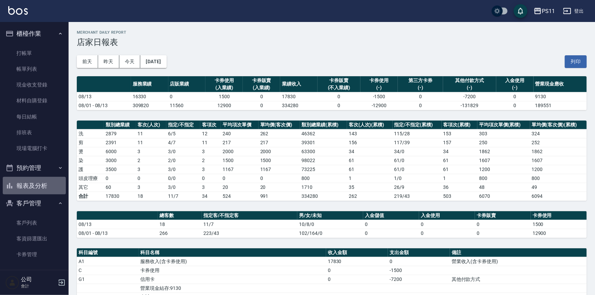
click at [38, 178] on button "報表及分析" at bounding box center [34, 186] width 63 height 18
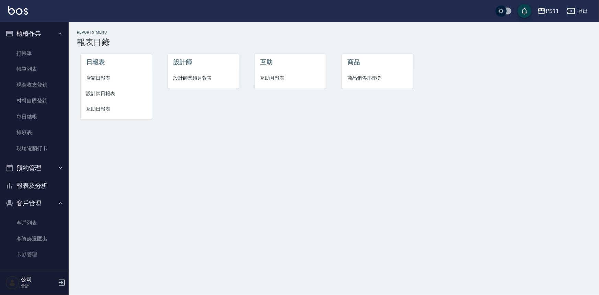
click at [108, 92] on span "設計師日報表" at bounding box center [116, 93] width 60 height 7
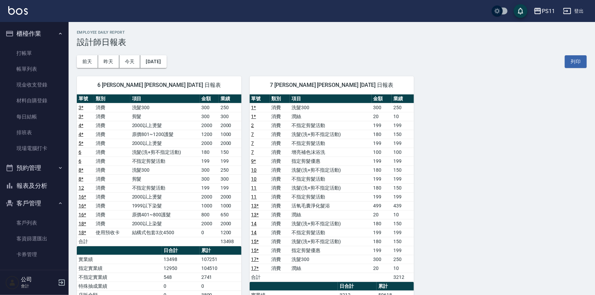
scroll to position [31, 0]
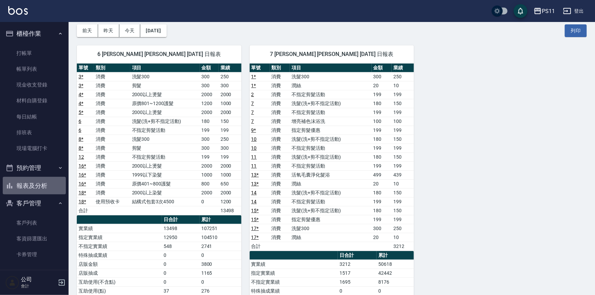
click at [43, 184] on button "報表及分析" at bounding box center [34, 186] width 63 height 18
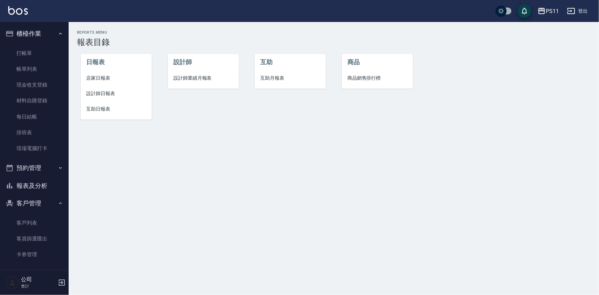
click at [108, 77] on span "店家日報表" at bounding box center [116, 77] width 60 height 7
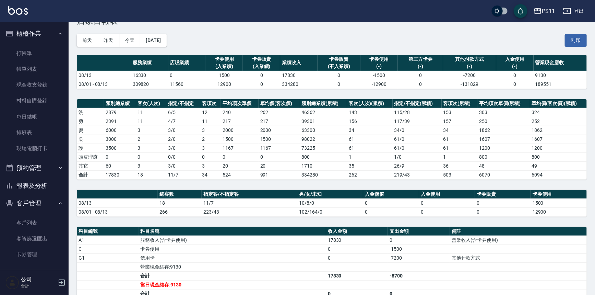
scroll to position [31, 0]
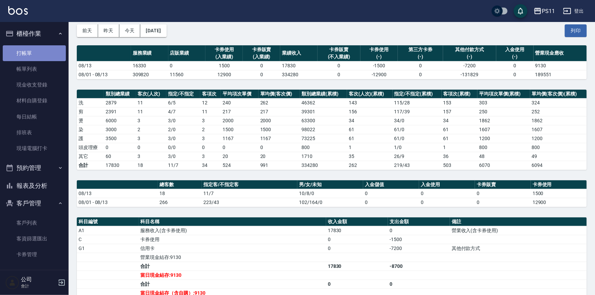
click at [37, 49] on link "打帳單" at bounding box center [34, 53] width 63 height 16
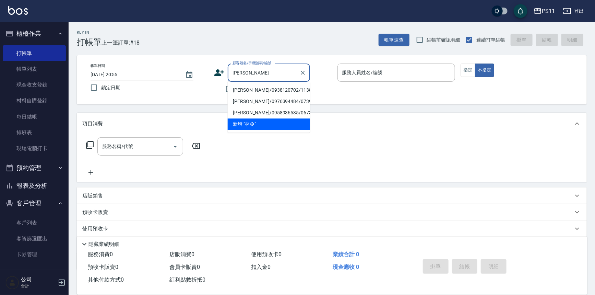
click at [272, 92] on li "林亞蒨/0938120702/1138" at bounding box center [269, 89] width 82 height 11
type input "林亞蒨/0938120702/1138"
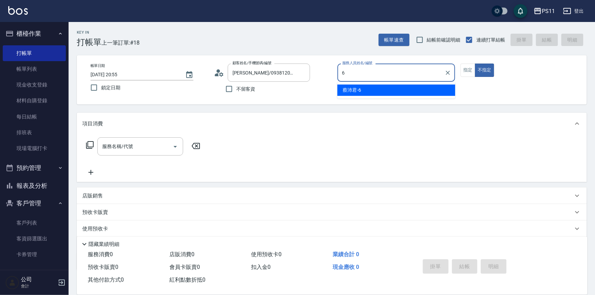
type input "蔡沛君-6"
type button "false"
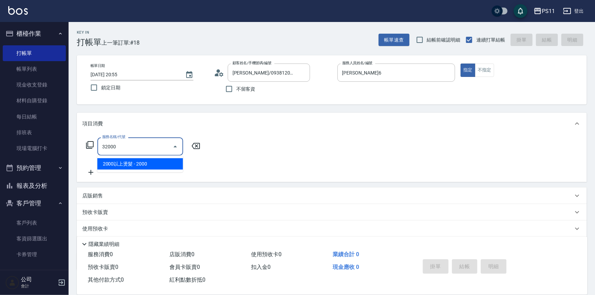
type input "2000以上燙髮(32000)"
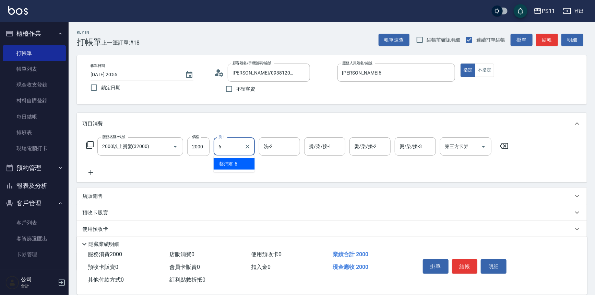
type input "蔡沛君-6"
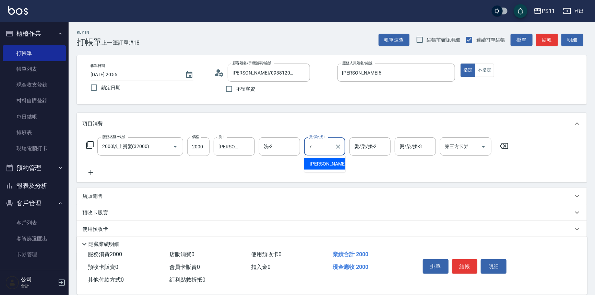
type input "陳昱如-7"
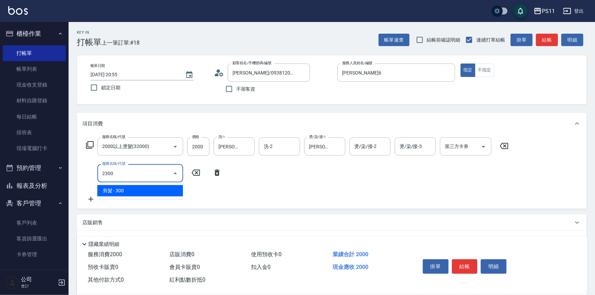
type input "剪髮(2300)"
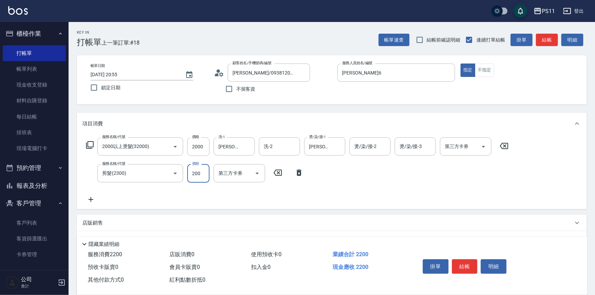
type input "200"
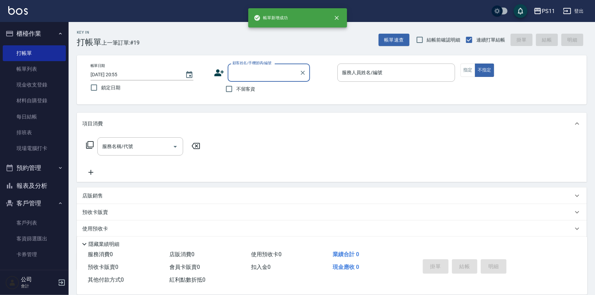
click at [44, 184] on button "報表及分析" at bounding box center [34, 186] width 63 height 18
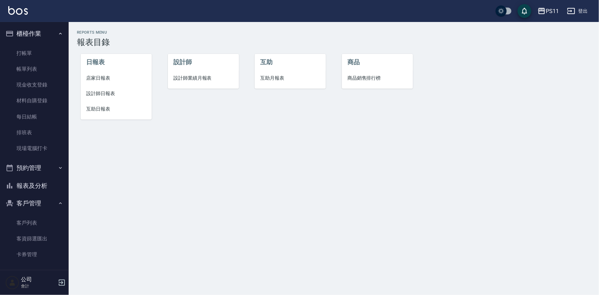
click at [103, 100] on li "設計師日報表" at bounding box center [116, 93] width 71 height 15
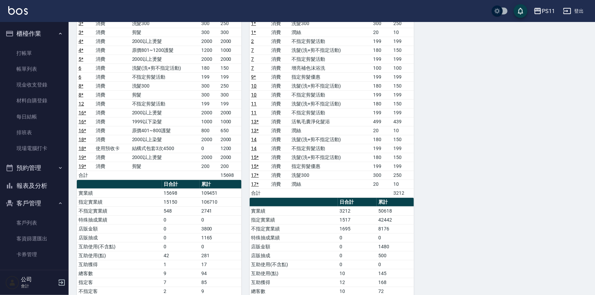
scroll to position [93, 0]
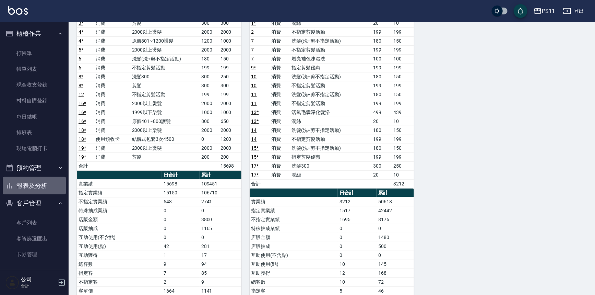
click at [43, 180] on button "報表及分析" at bounding box center [34, 186] width 63 height 18
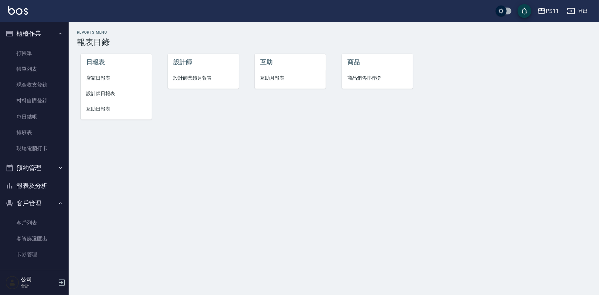
click at [103, 73] on li "店家日報表" at bounding box center [116, 77] width 71 height 15
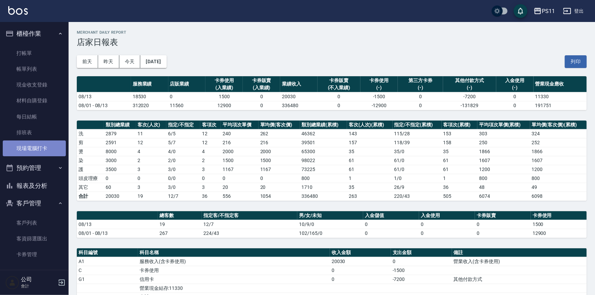
click at [43, 144] on link "現場電腦打卡" at bounding box center [34, 148] width 63 height 16
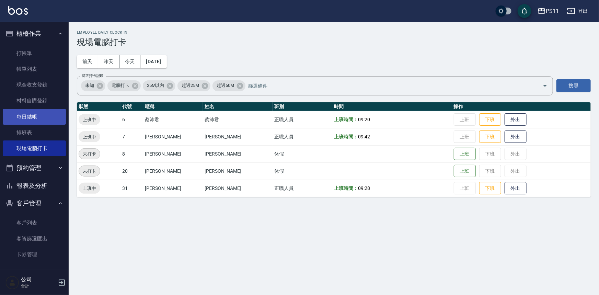
click at [43, 116] on link "每日結帳" at bounding box center [34, 117] width 63 height 16
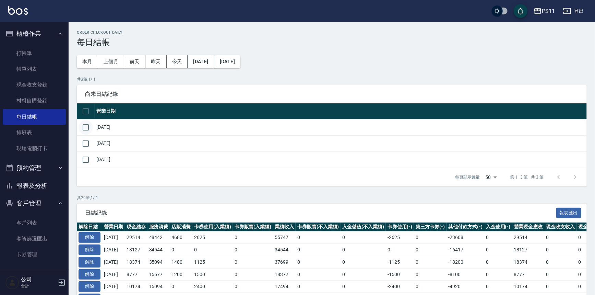
click at [86, 127] on input "checkbox" at bounding box center [86, 127] width 14 height 14
checkbox input "true"
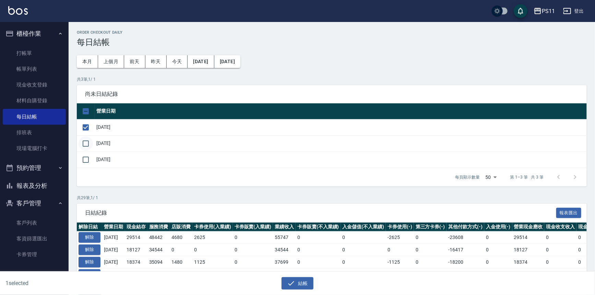
click at [83, 139] on input "checkbox" at bounding box center [86, 143] width 14 height 14
checkbox input "true"
click at [84, 154] on input "checkbox" at bounding box center [86, 159] width 14 height 14
checkbox input "true"
click at [303, 278] on button "結帳" at bounding box center [298, 283] width 32 height 13
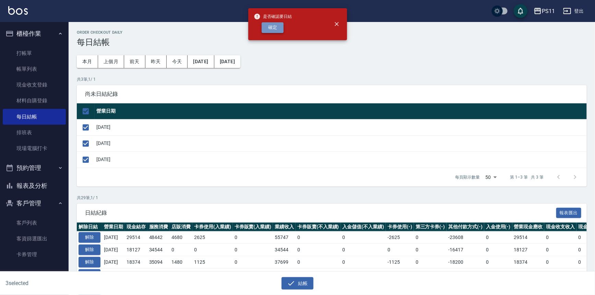
click at [283, 27] on button "確定" at bounding box center [273, 27] width 22 height 11
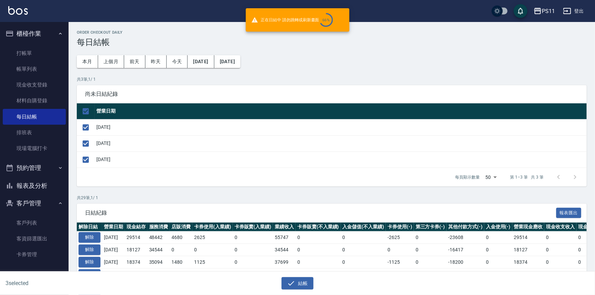
checkbox input "false"
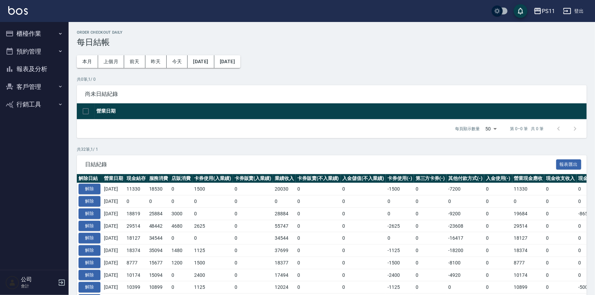
click at [42, 65] on button "報表及分析" at bounding box center [34, 69] width 63 height 18
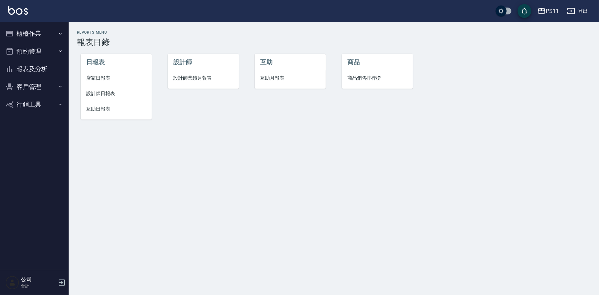
click at [112, 97] on span "設計師日報表" at bounding box center [116, 93] width 60 height 7
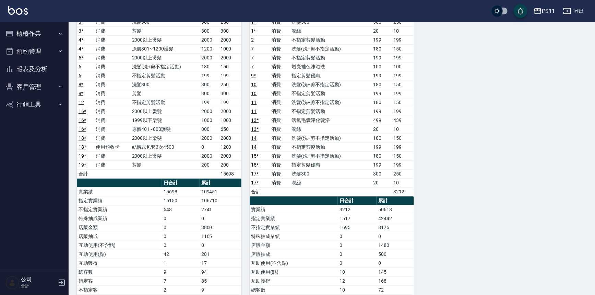
scroll to position [93, 0]
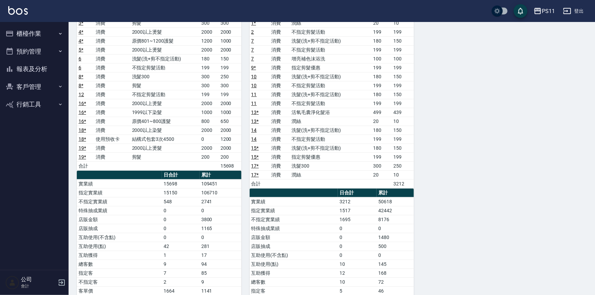
click at [47, 40] on button "櫃檯作業" at bounding box center [34, 34] width 63 height 18
